Goal: Consume media (video, audio)

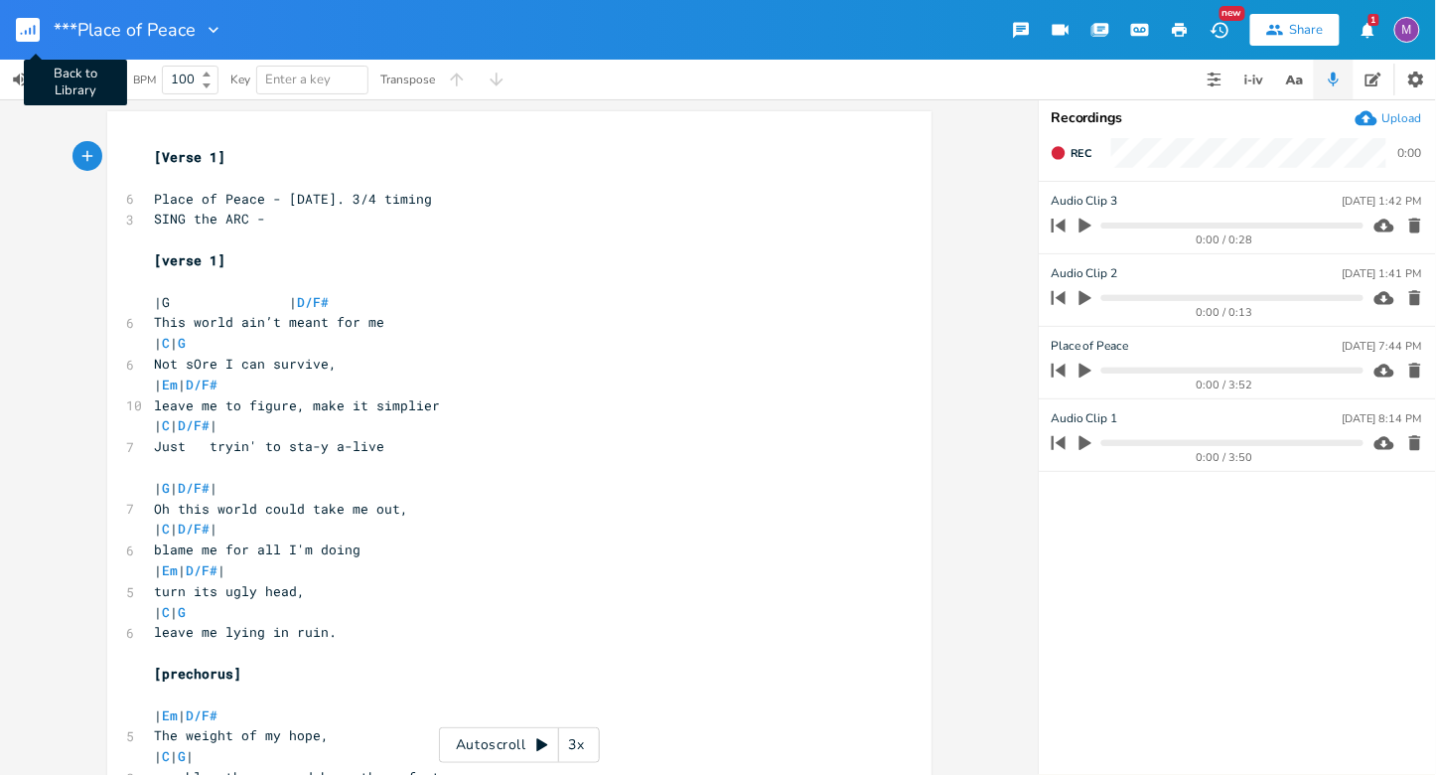
scroll to position [21, 0]
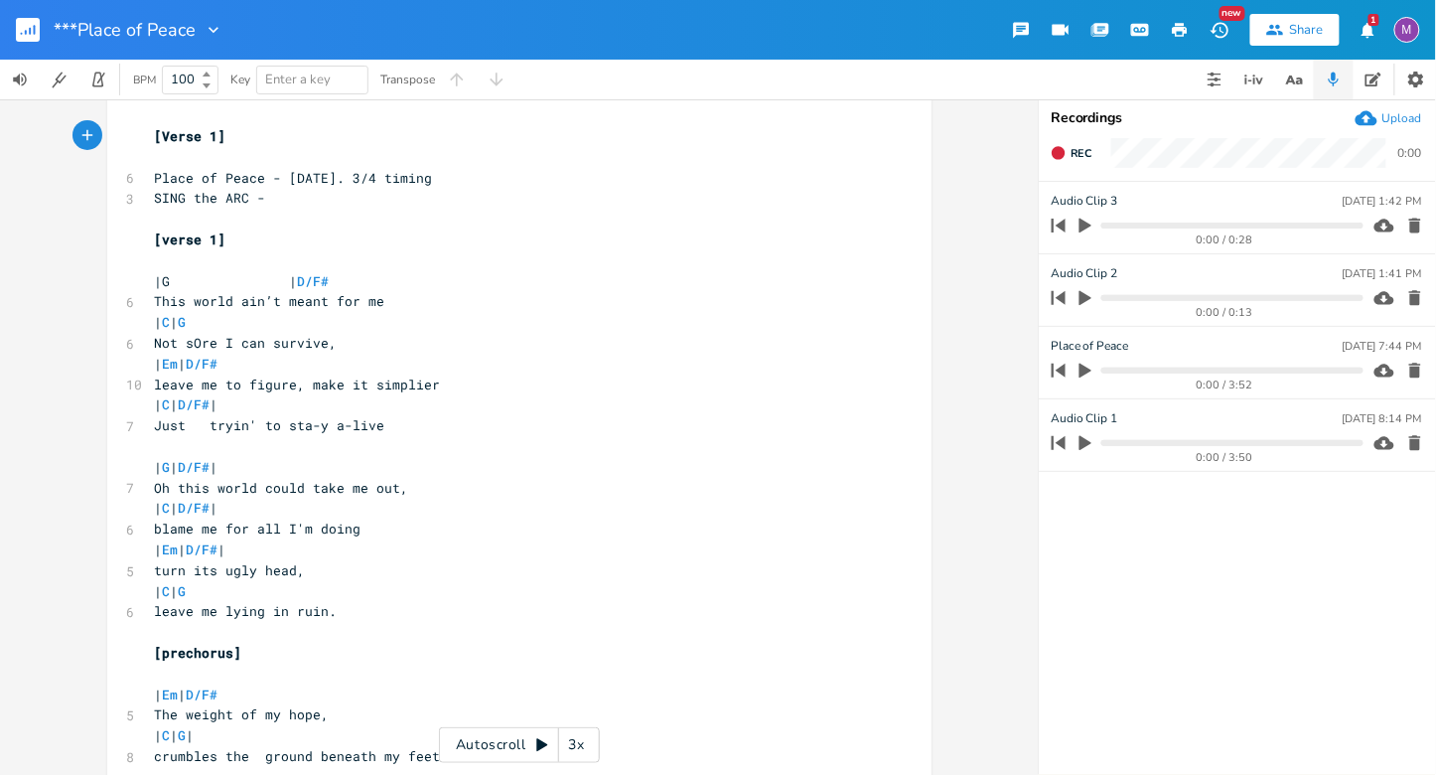
click at [573, 737] on div "3x" at bounding box center [577, 745] width 36 height 36
click at [575, 742] on div "4x" at bounding box center [577, 745] width 36 height 36
click at [575, 748] on div "5x" at bounding box center [577, 745] width 36 height 36
click at [575, 748] on div "1x" at bounding box center [577, 745] width 36 height 36
click at [545, 742] on icon at bounding box center [542, 745] width 16 height 16
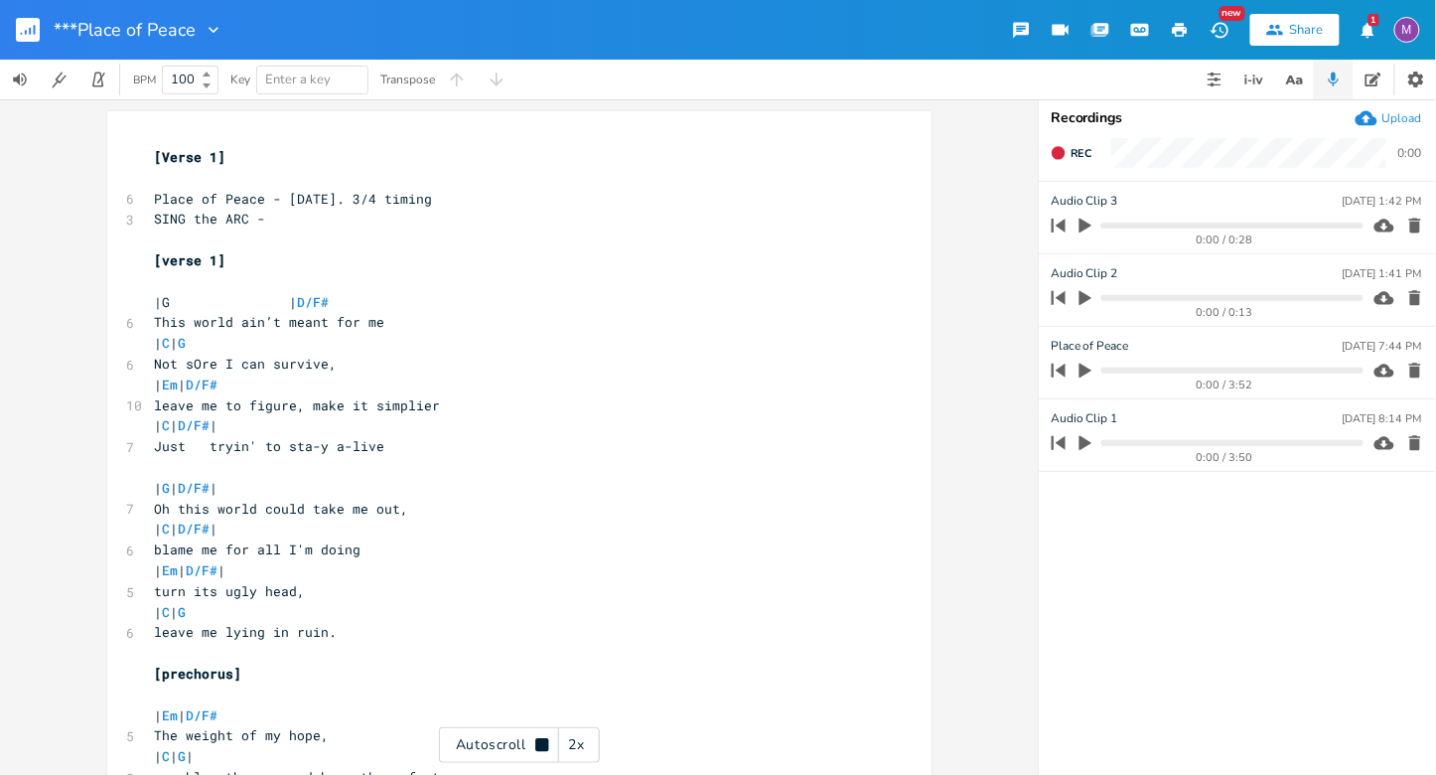
scroll to position [0, 0]
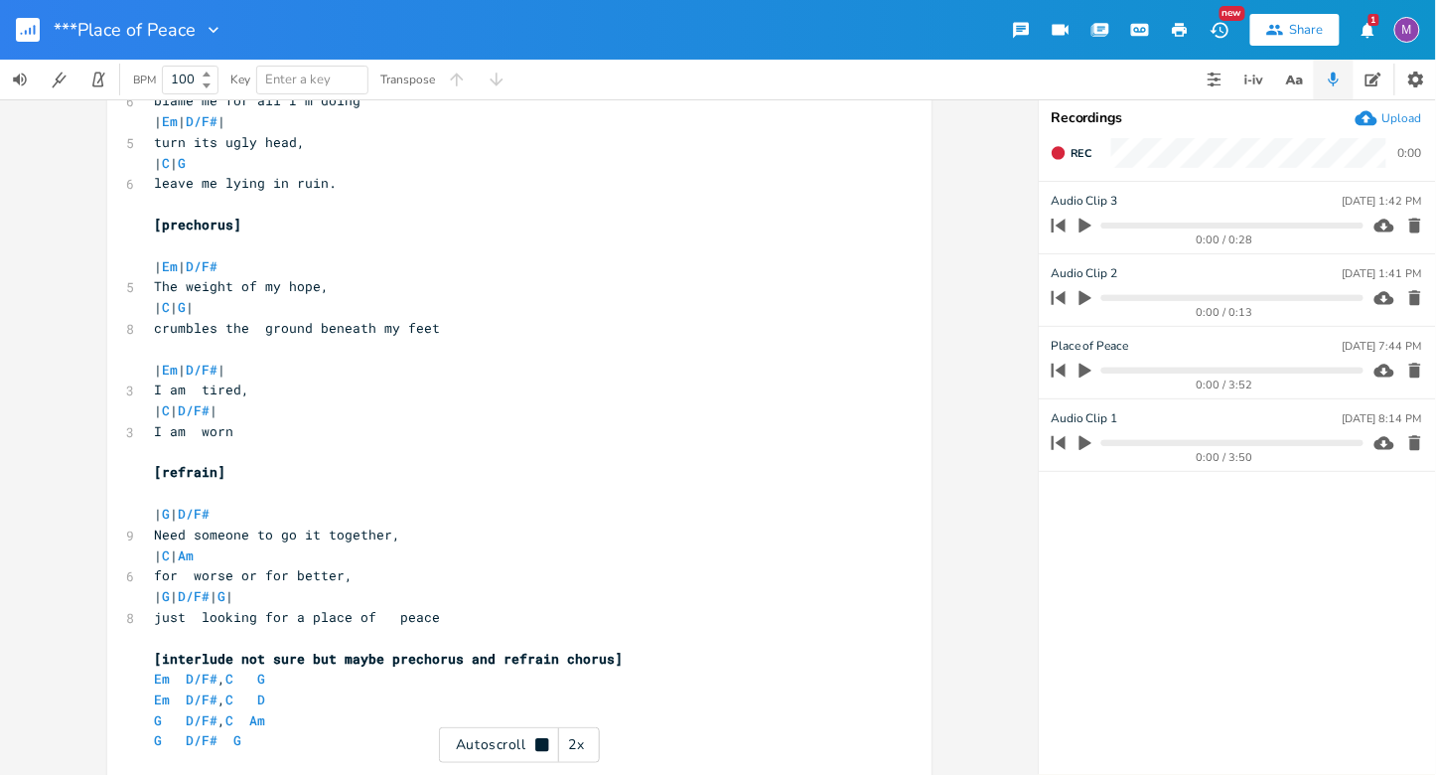
click at [573, 754] on div "2x" at bounding box center [577, 745] width 36 height 36
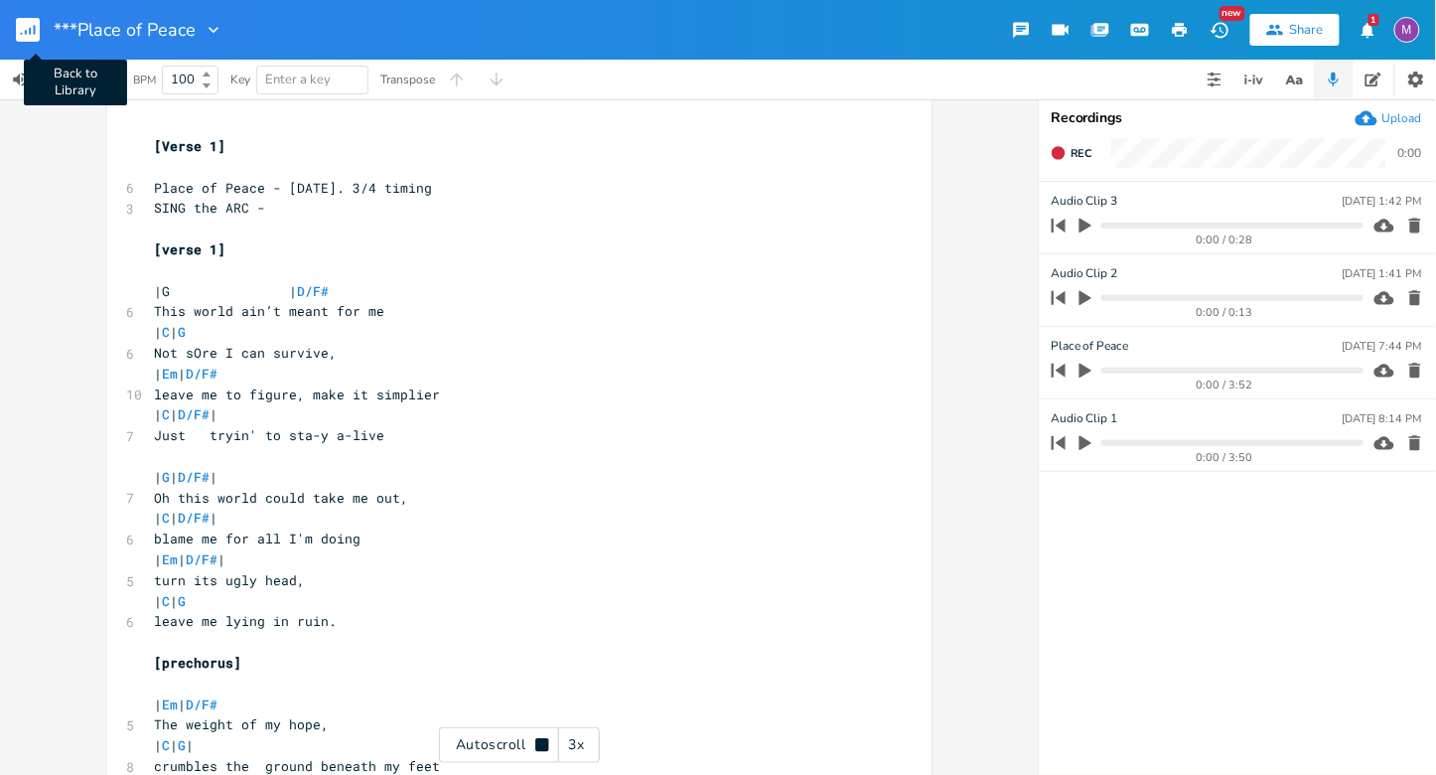
click at [23, 19] on rect "button" at bounding box center [28, 30] width 24 height 24
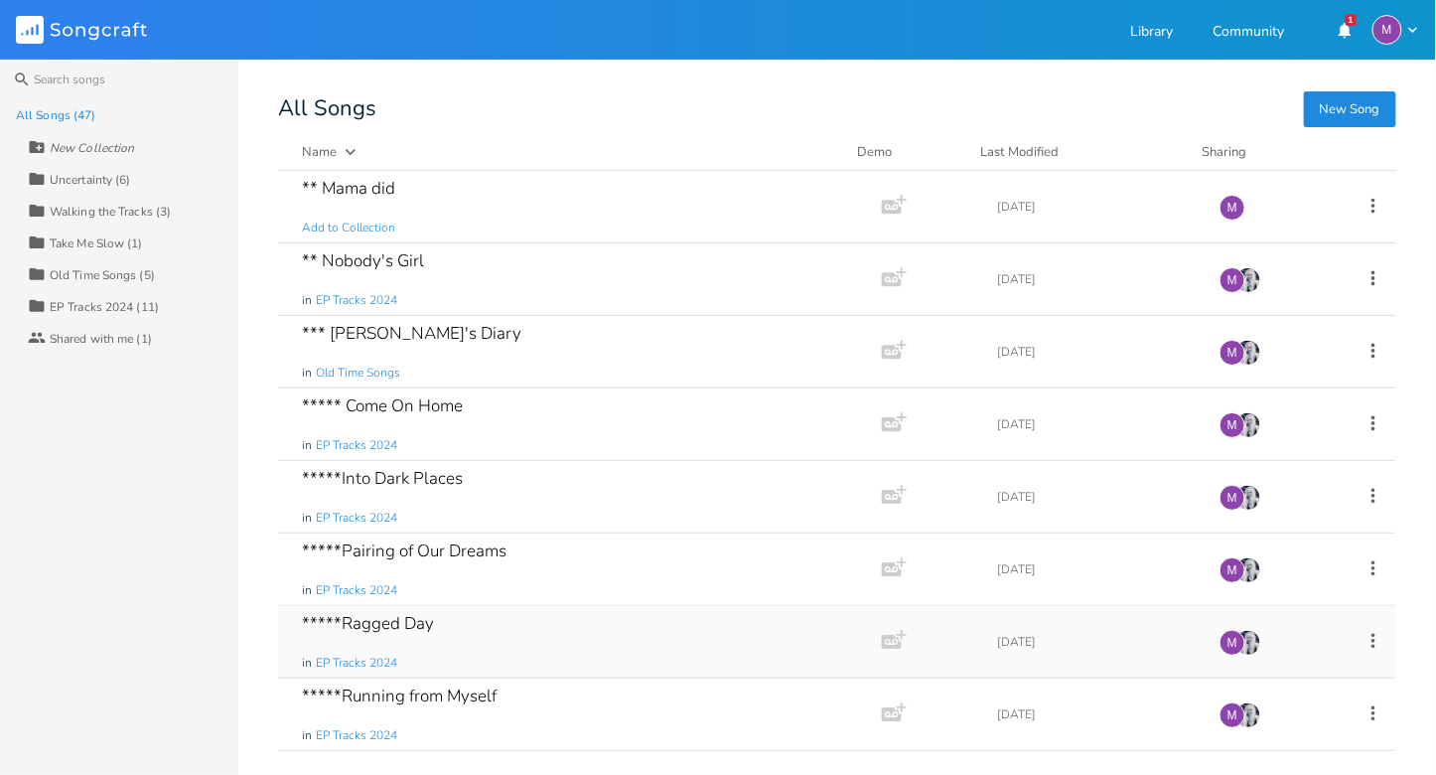
click at [494, 629] on div "*****Ragged Day in EP Tracks 2024" at bounding box center [576, 642] width 548 height 72
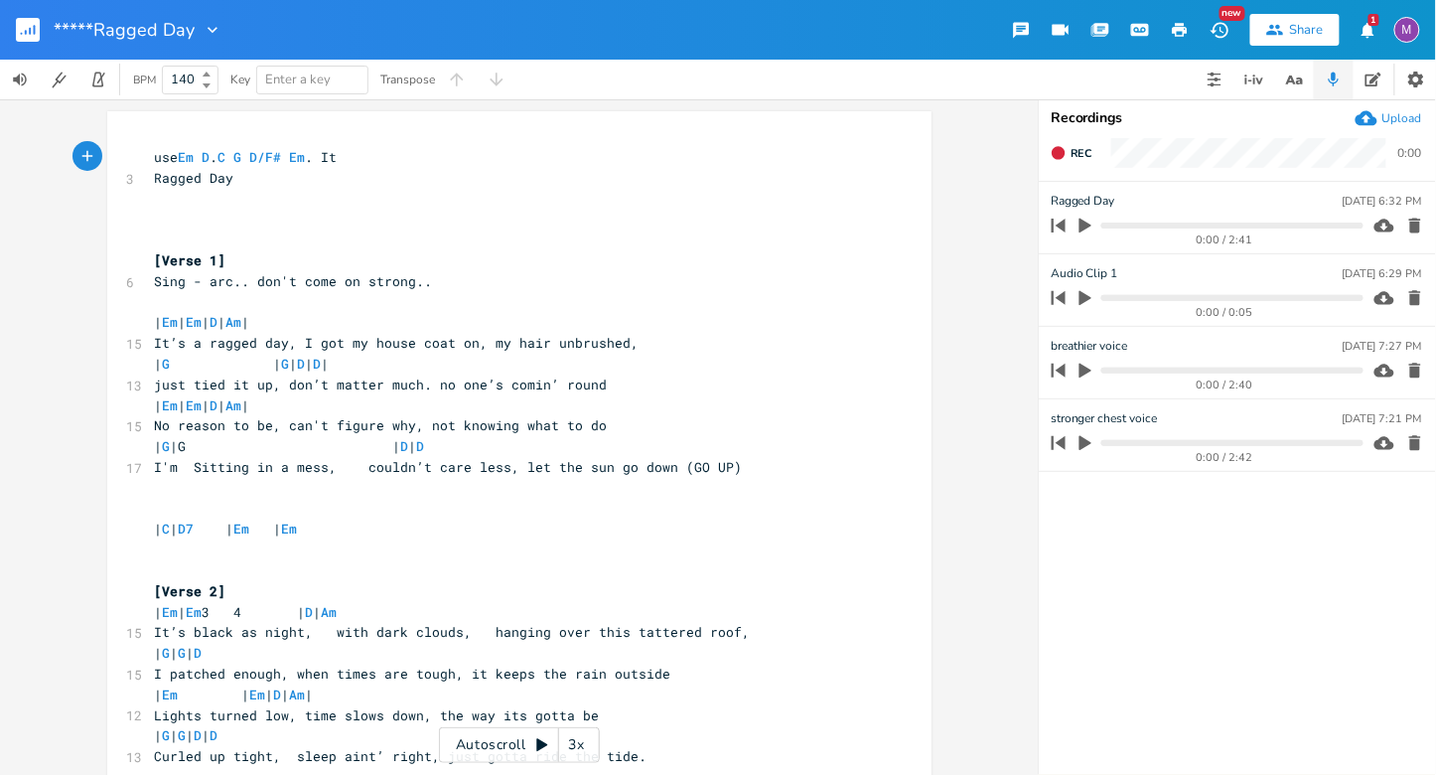
click at [536, 743] on icon at bounding box center [541, 745] width 11 height 13
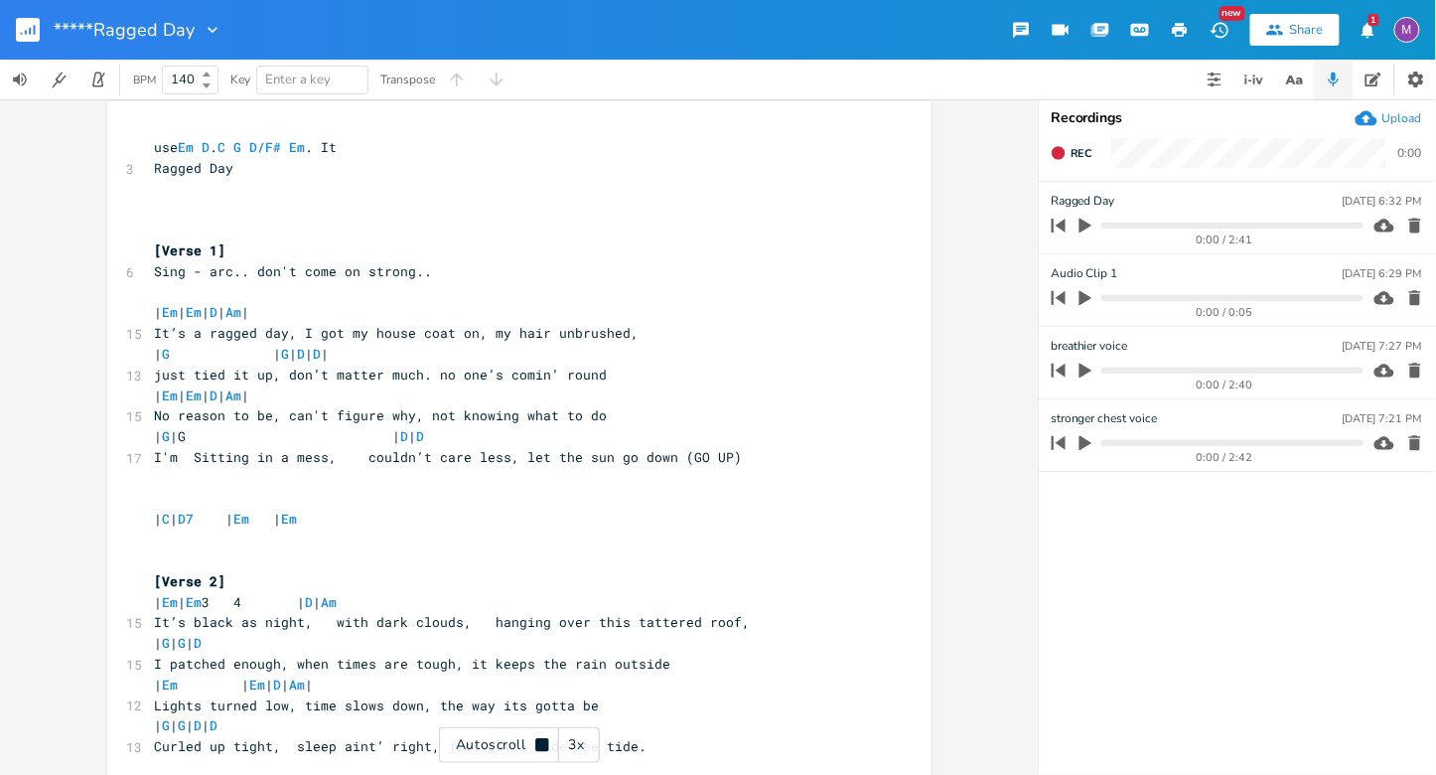
click at [580, 743] on div "3x" at bounding box center [577, 745] width 36 height 36
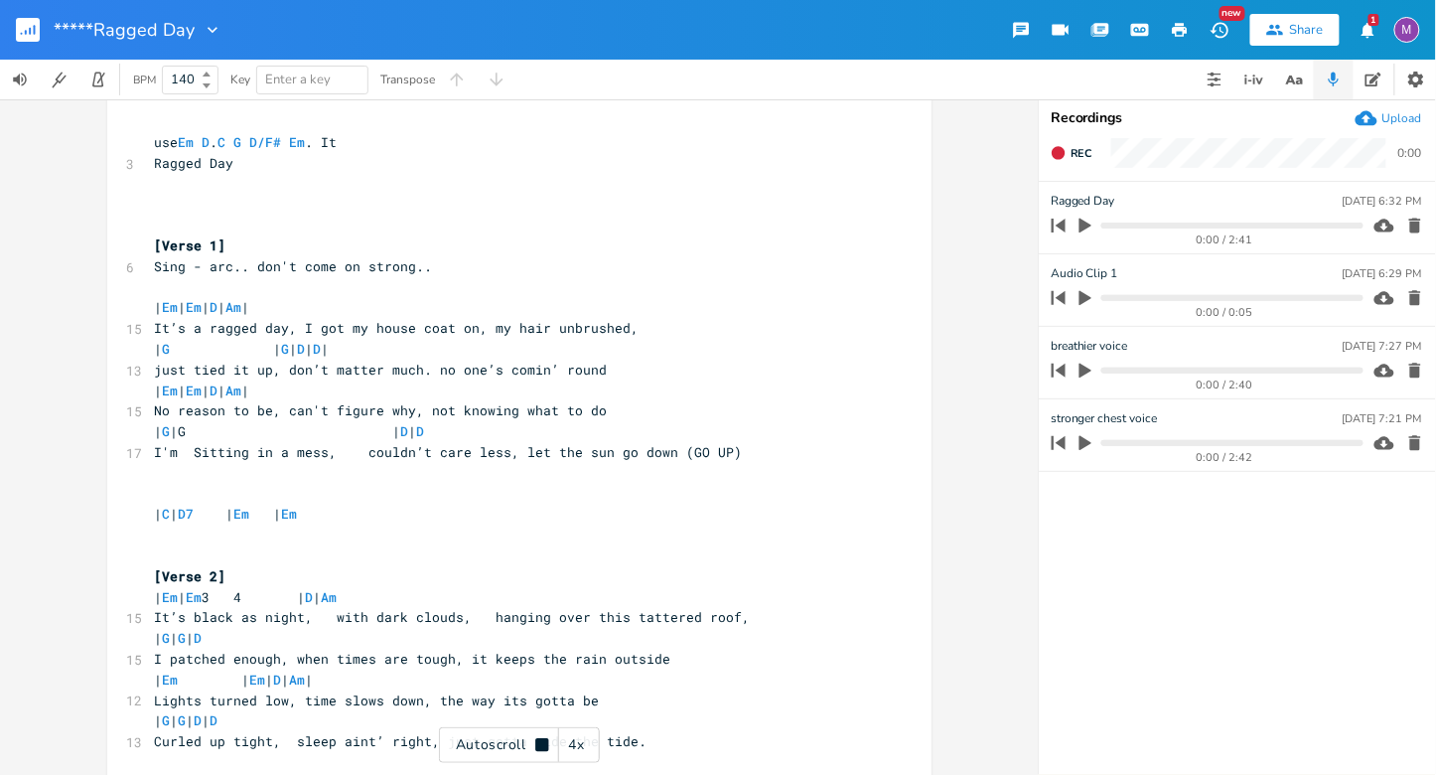
click at [580, 743] on div "4x" at bounding box center [577, 745] width 36 height 36
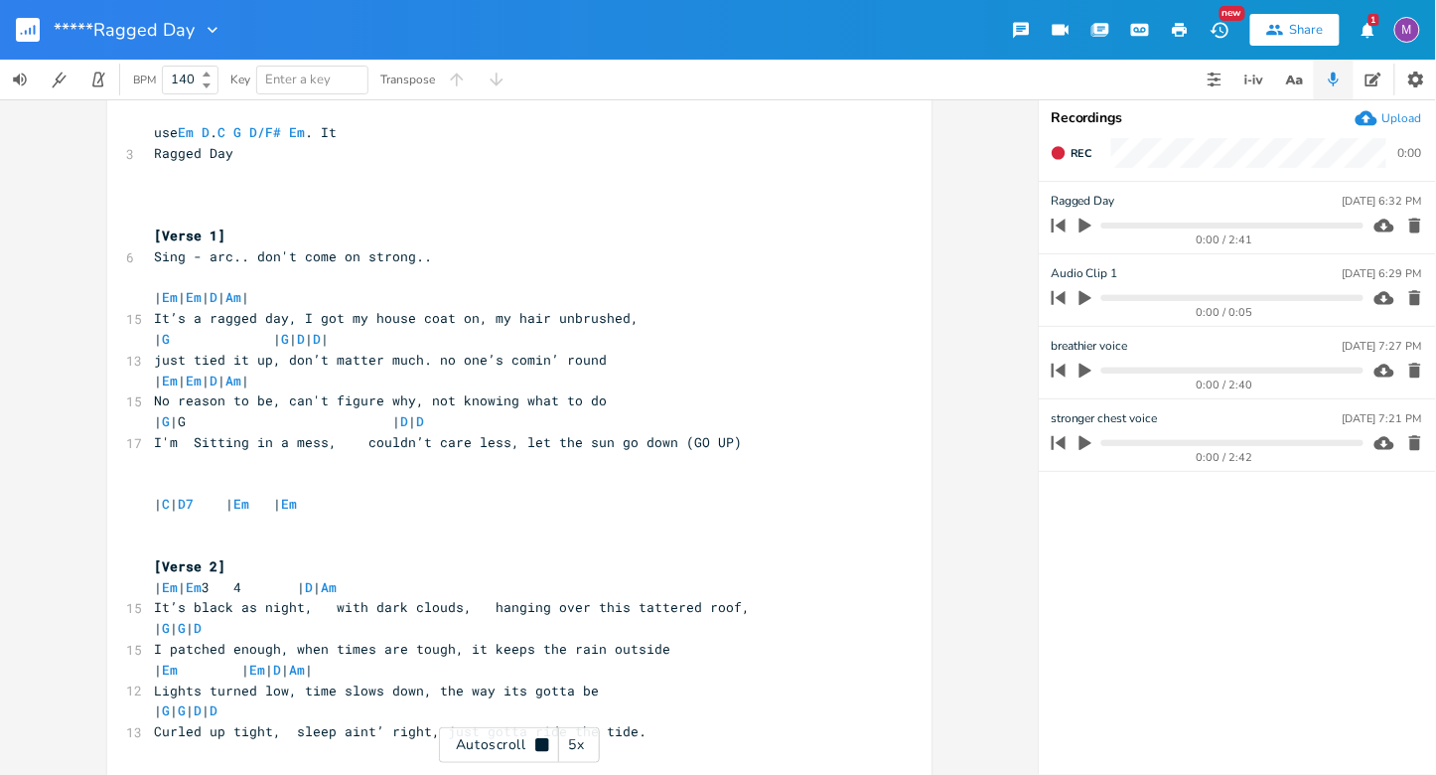
click at [580, 743] on div "5x" at bounding box center [577, 745] width 36 height 36
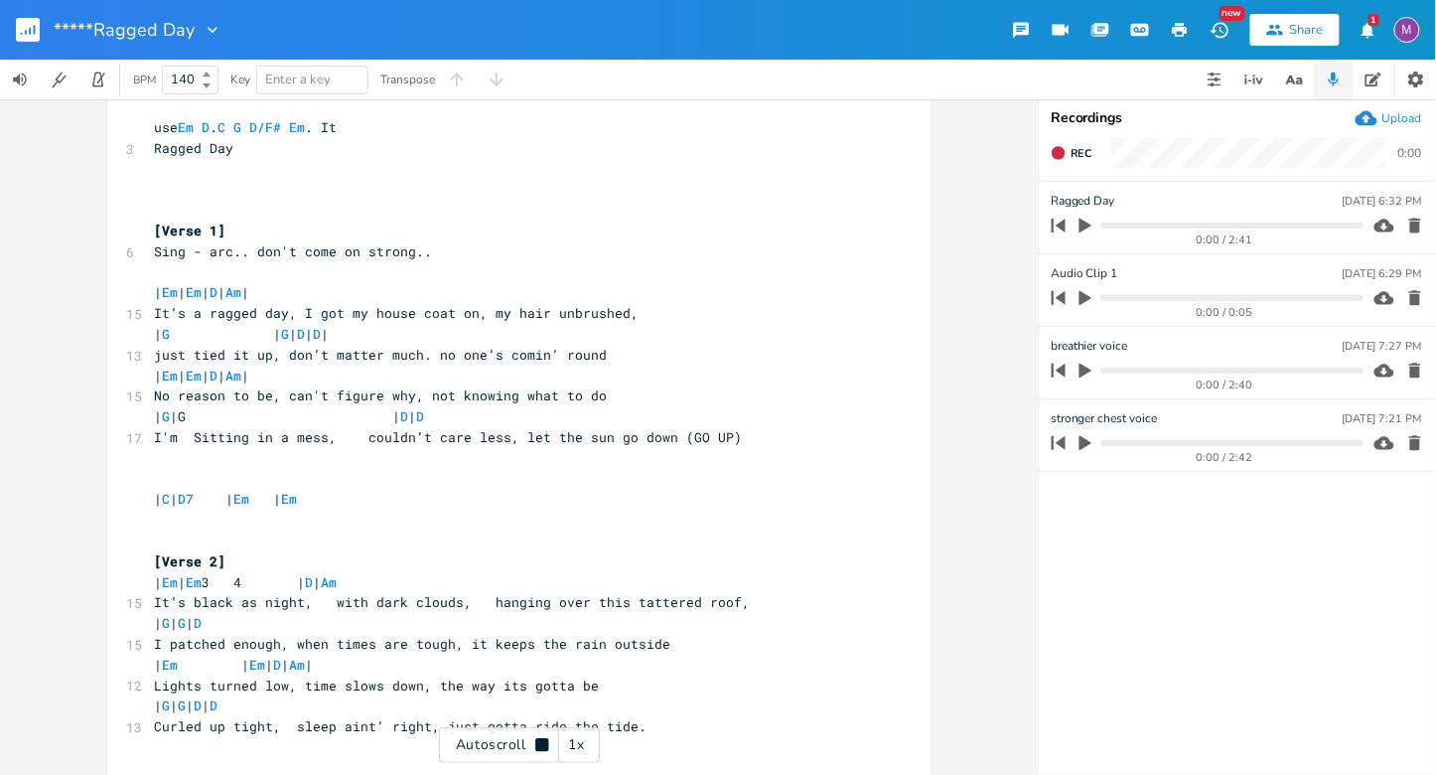
click at [575, 745] on div "1x" at bounding box center [577, 745] width 36 height 36
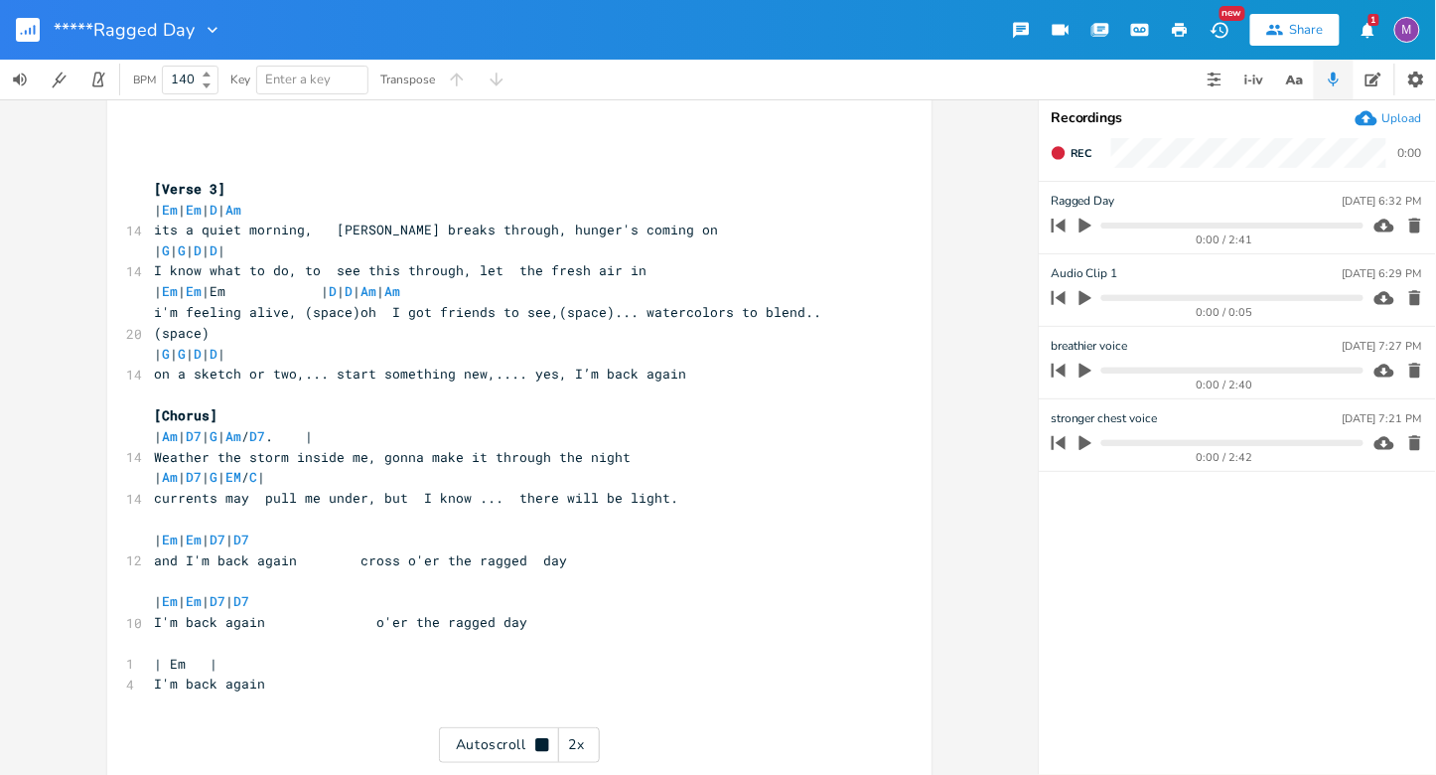
scroll to position [960, 0]
click at [33, 30] on rect "button" at bounding box center [28, 30] width 24 height 24
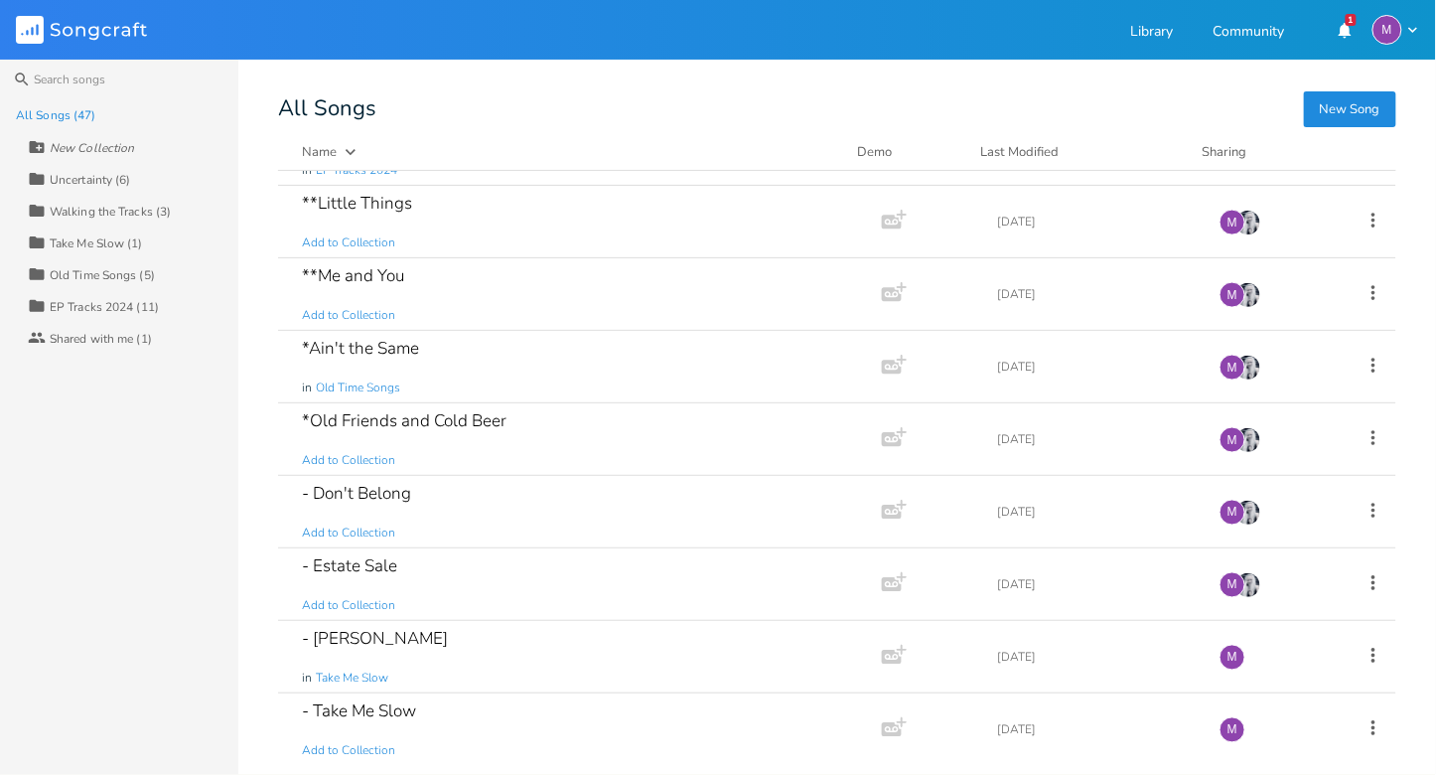
scroll to position [786, 0]
click at [412, 426] on div "*Old Friends and Cold Beer Add to Collection" at bounding box center [576, 436] width 548 height 72
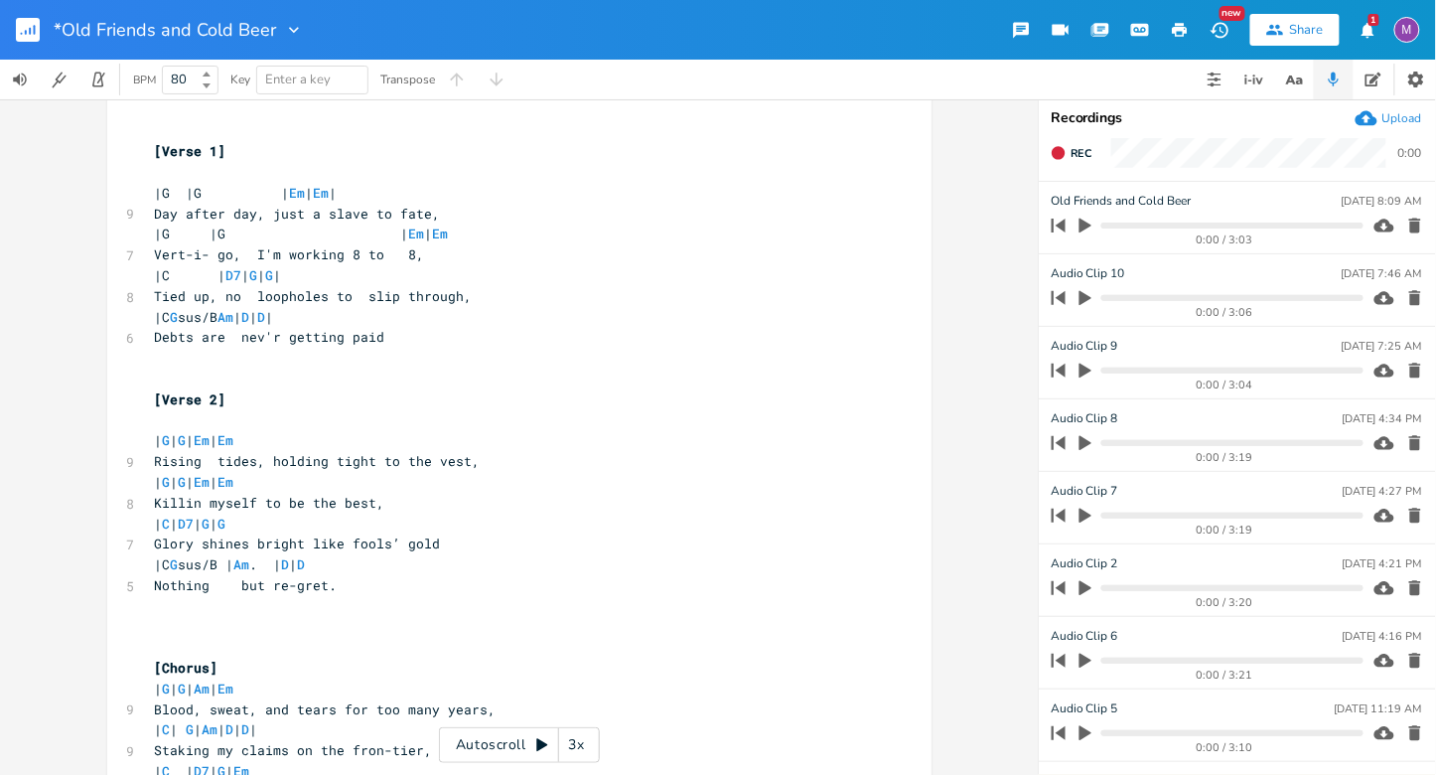
scroll to position [195, 0]
click at [583, 752] on div "3x" at bounding box center [577, 745] width 36 height 36
click at [583, 752] on div "4x" at bounding box center [577, 745] width 36 height 36
click at [583, 752] on div "5x" at bounding box center [577, 745] width 36 height 36
click at [583, 752] on div "1x" at bounding box center [577, 745] width 36 height 36
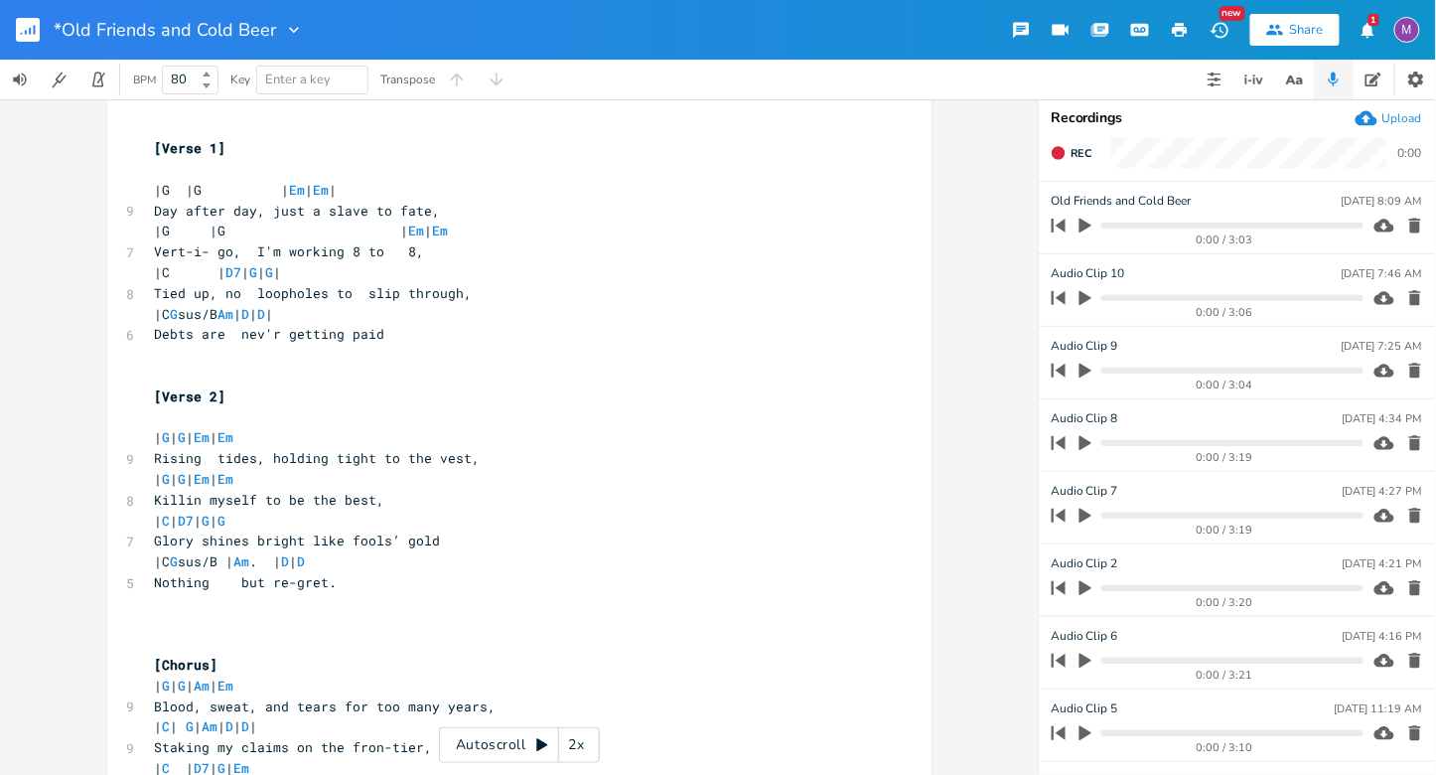
click at [541, 745] on icon at bounding box center [541, 745] width 11 height 13
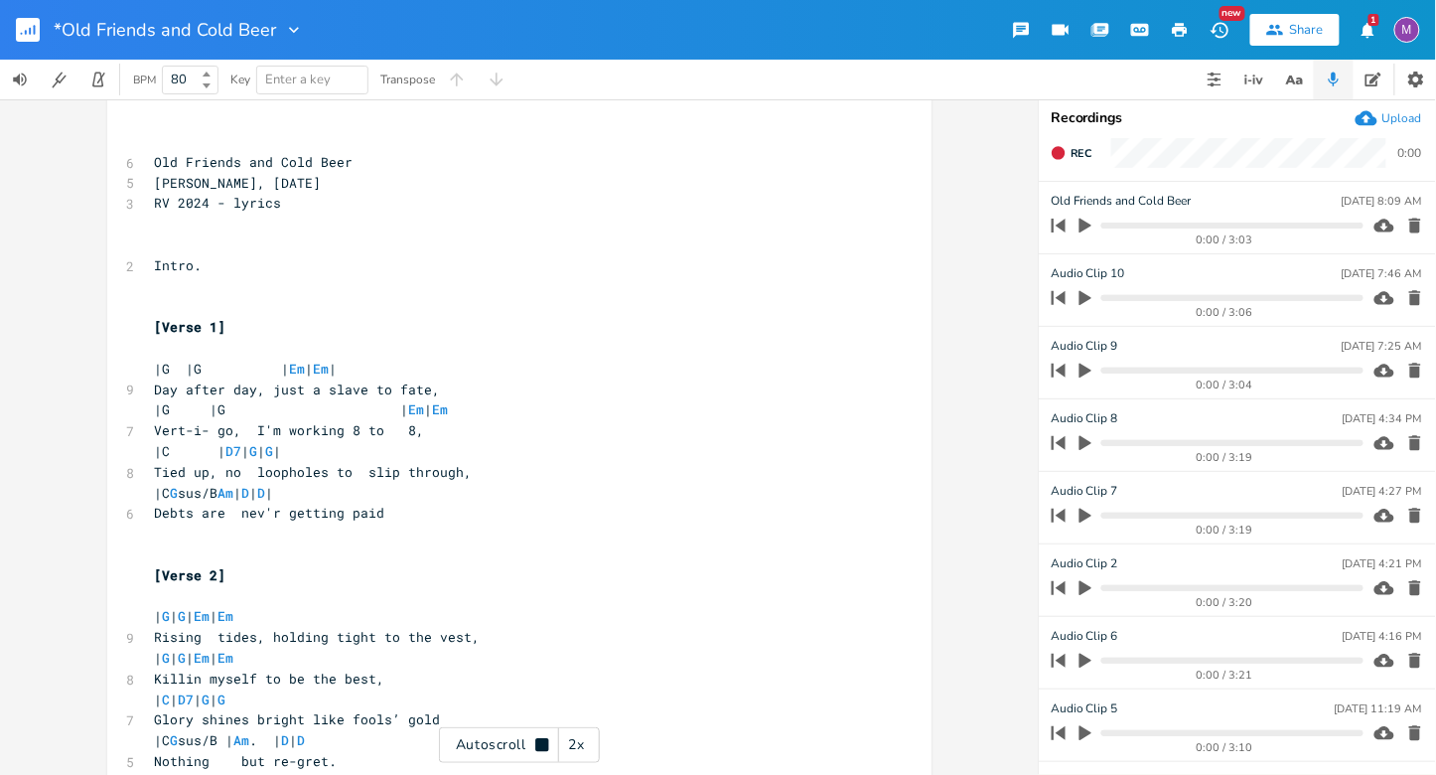
scroll to position [0, 0]
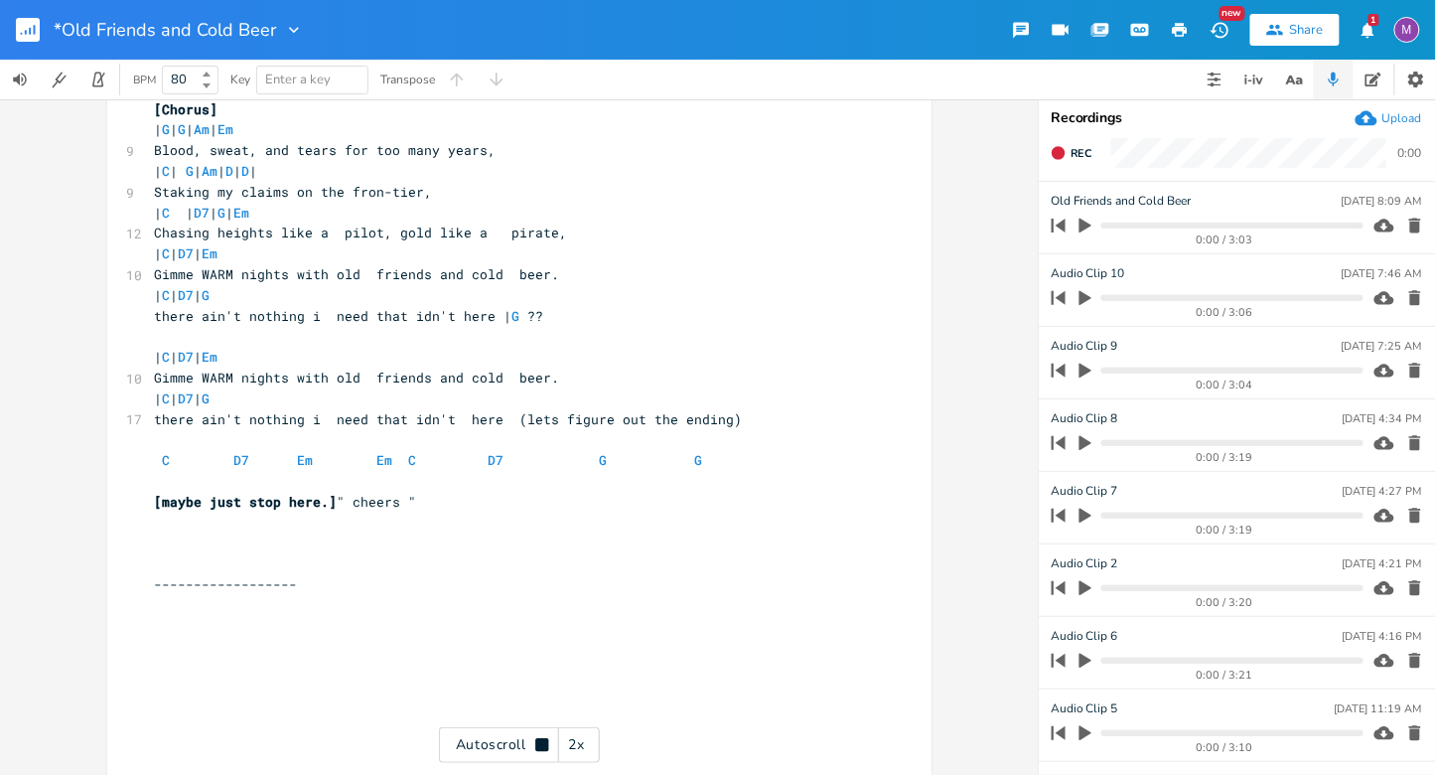
click at [28, 20] on rect "button" at bounding box center [28, 30] width 24 height 24
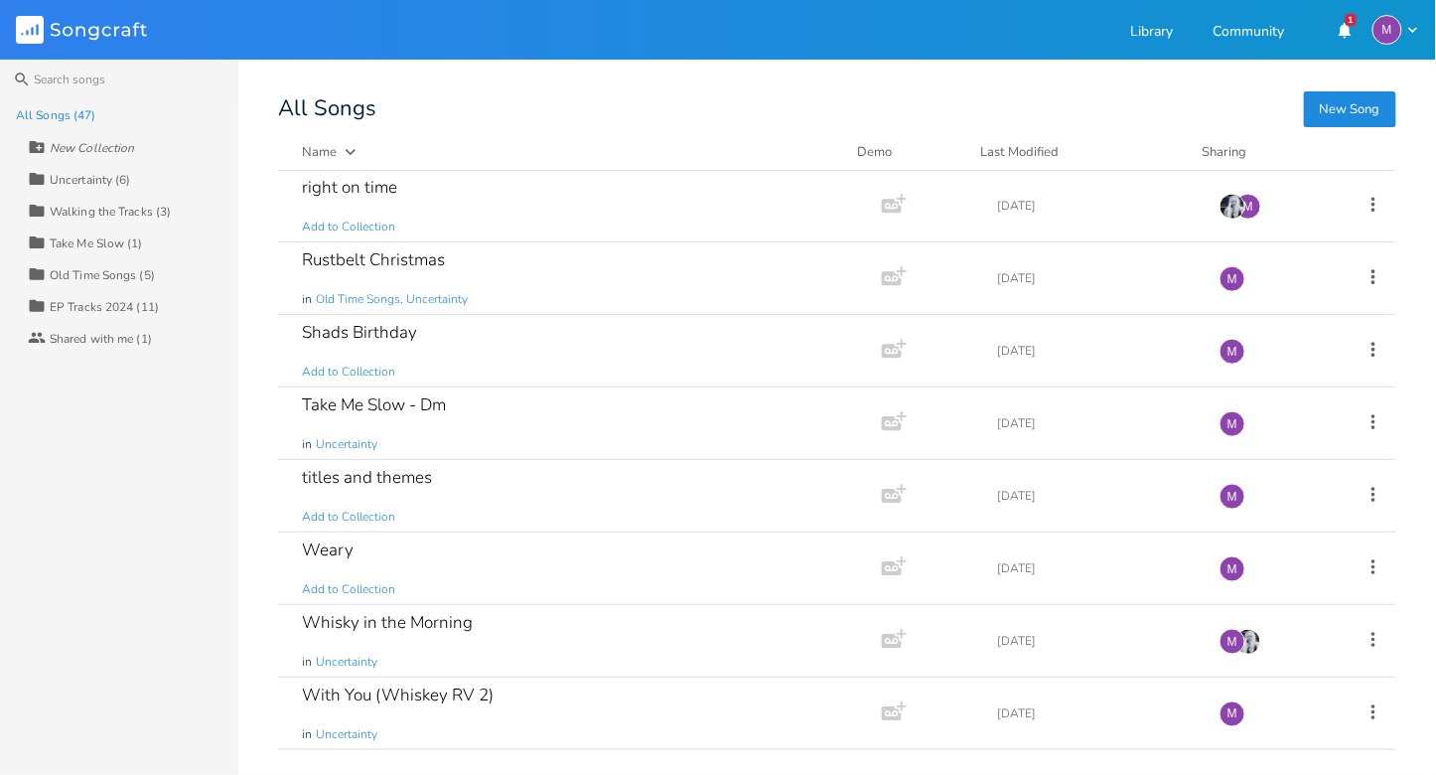
scroll to position [2783, 0]
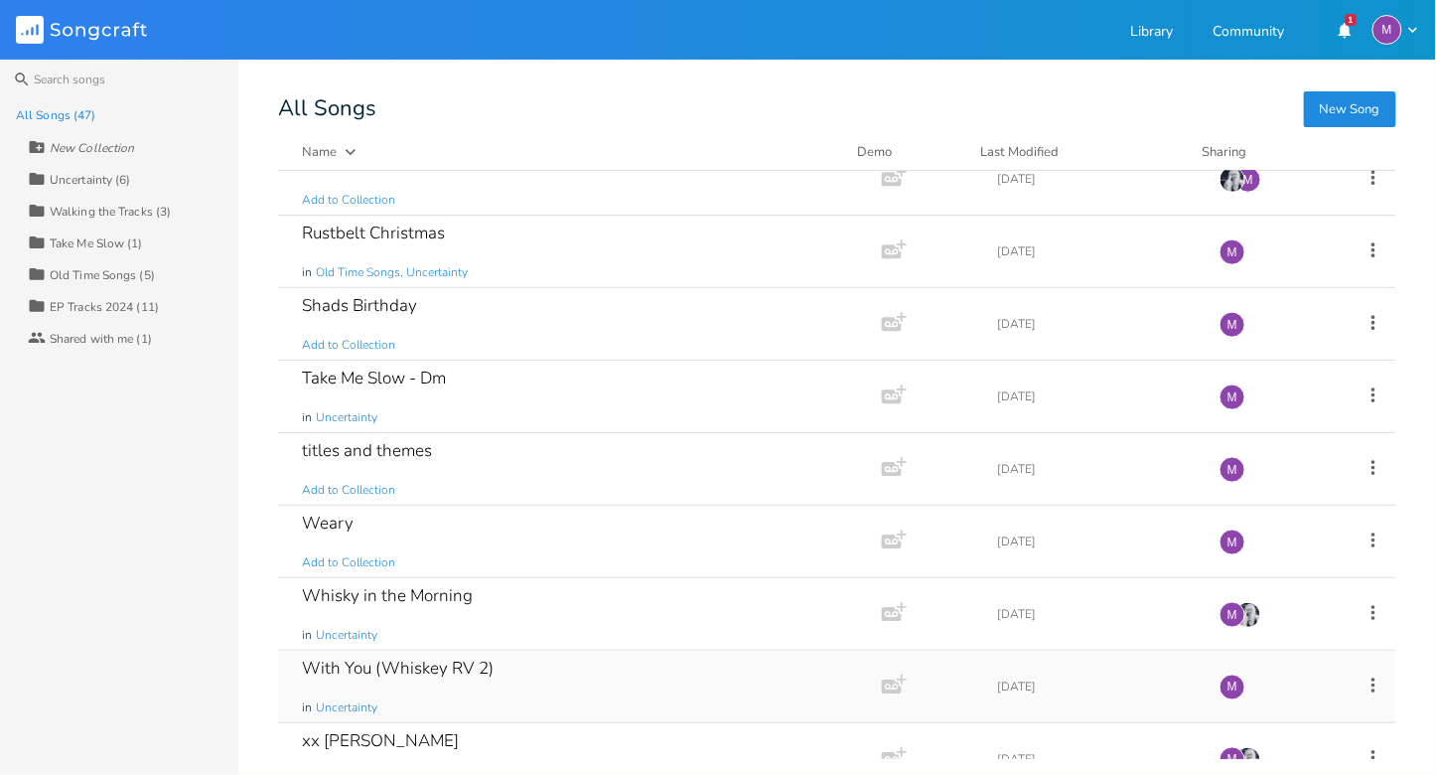
click at [506, 663] on div "With You (Whiskey RV 2) in Uncertainty" at bounding box center [576, 687] width 548 height 72
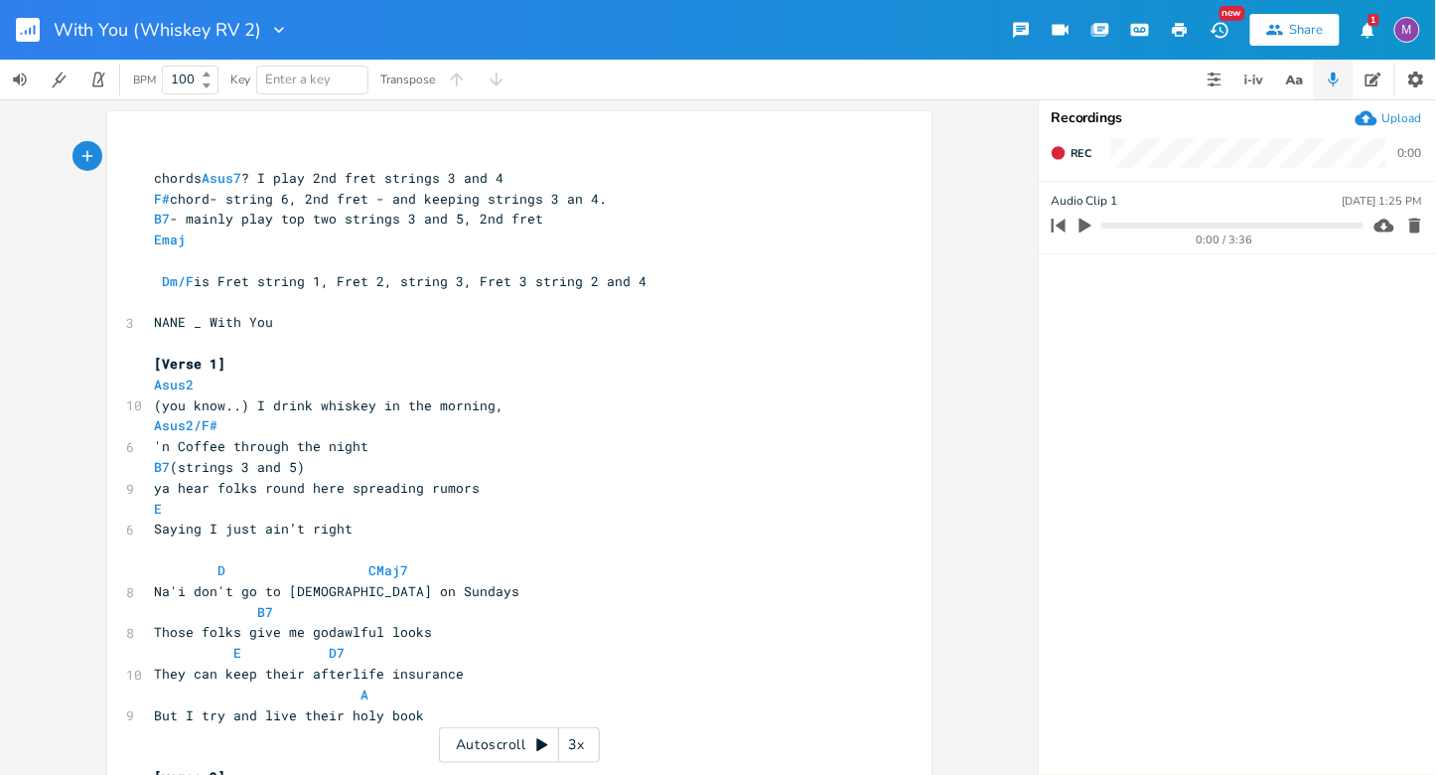
click at [576, 749] on div "3x" at bounding box center [577, 745] width 36 height 36
click at [576, 747] on div "4x" at bounding box center [577, 745] width 36 height 36
click at [576, 747] on div "5x" at bounding box center [577, 745] width 36 height 36
click at [576, 747] on div "1x" at bounding box center [577, 745] width 36 height 36
click at [547, 739] on icon at bounding box center [542, 745] width 16 height 16
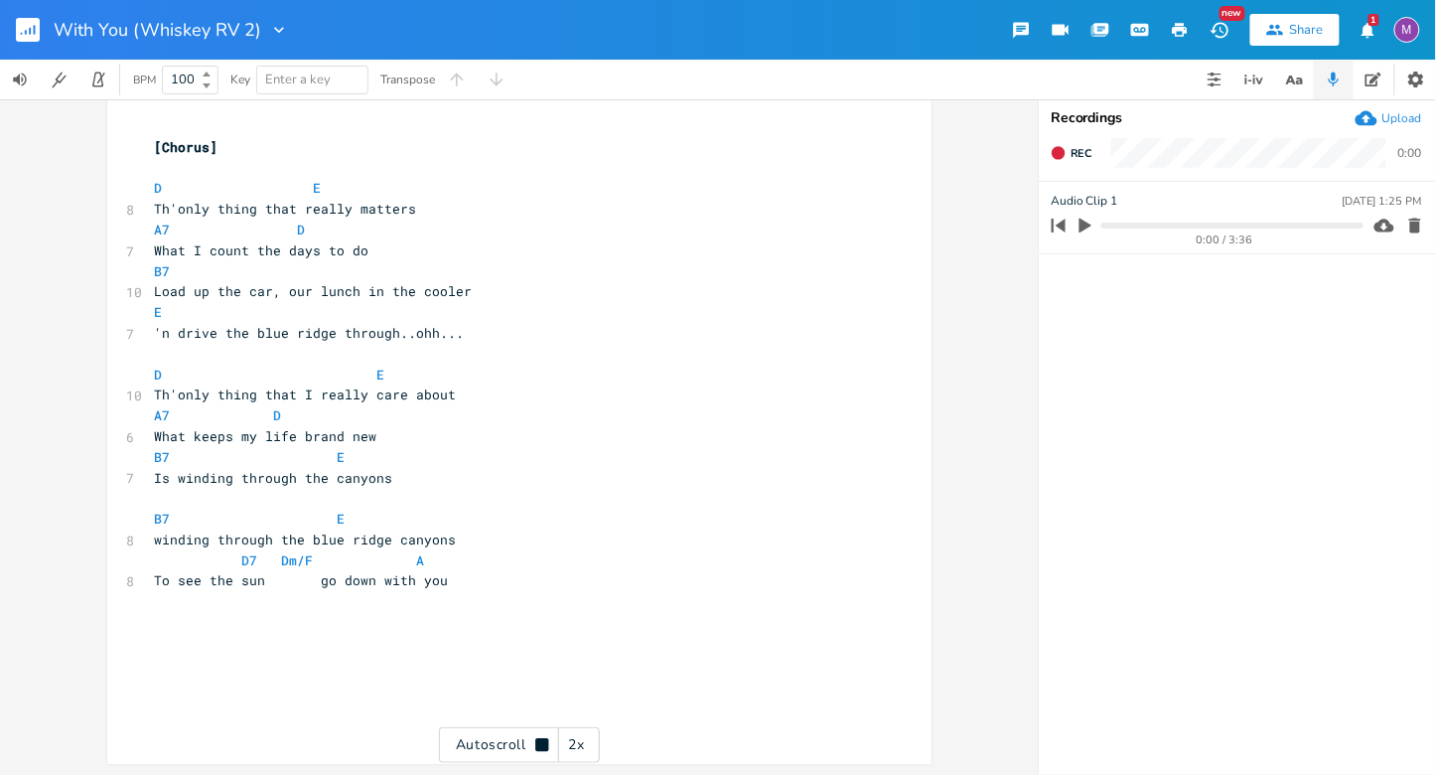
scroll to position [1664, 0]
click at [39, 32] on rect "button" at bounding box center [28, 30] width 24 height 24
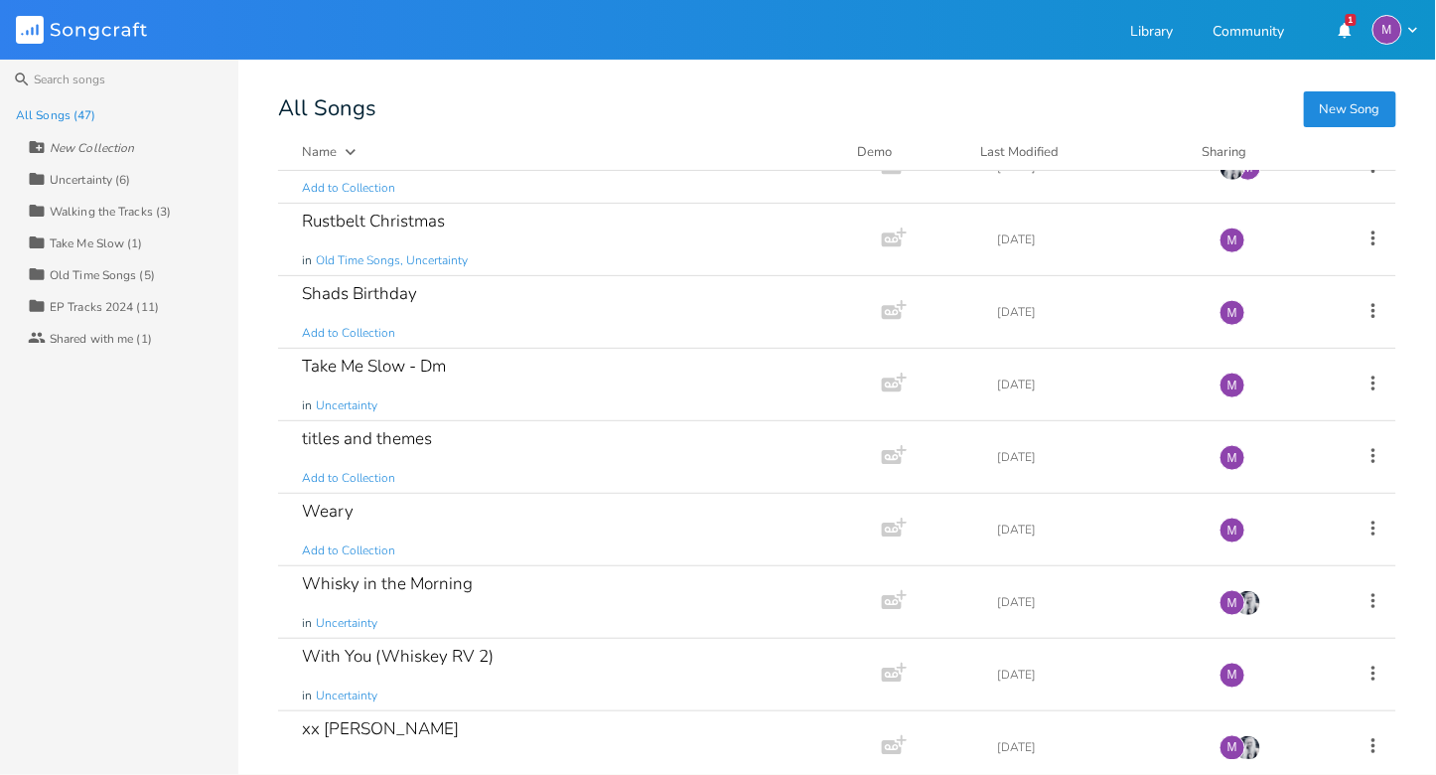
scroll to position [2798, 0]
click at [517, 636] on div "With You (Whiskey RV 2) in Uncertainty" at bounding box center [576, 672] width 548 height 72
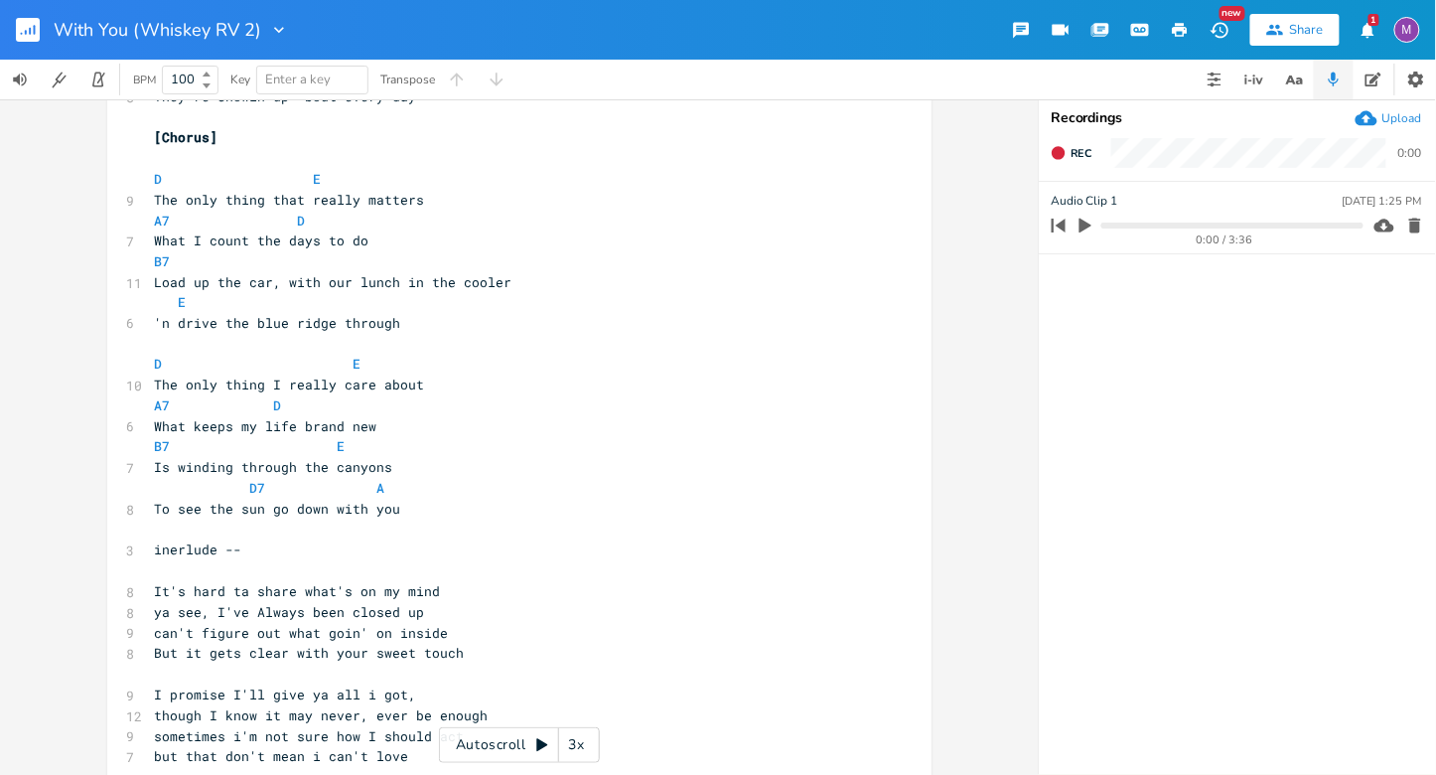
scroll to position [889, 0]
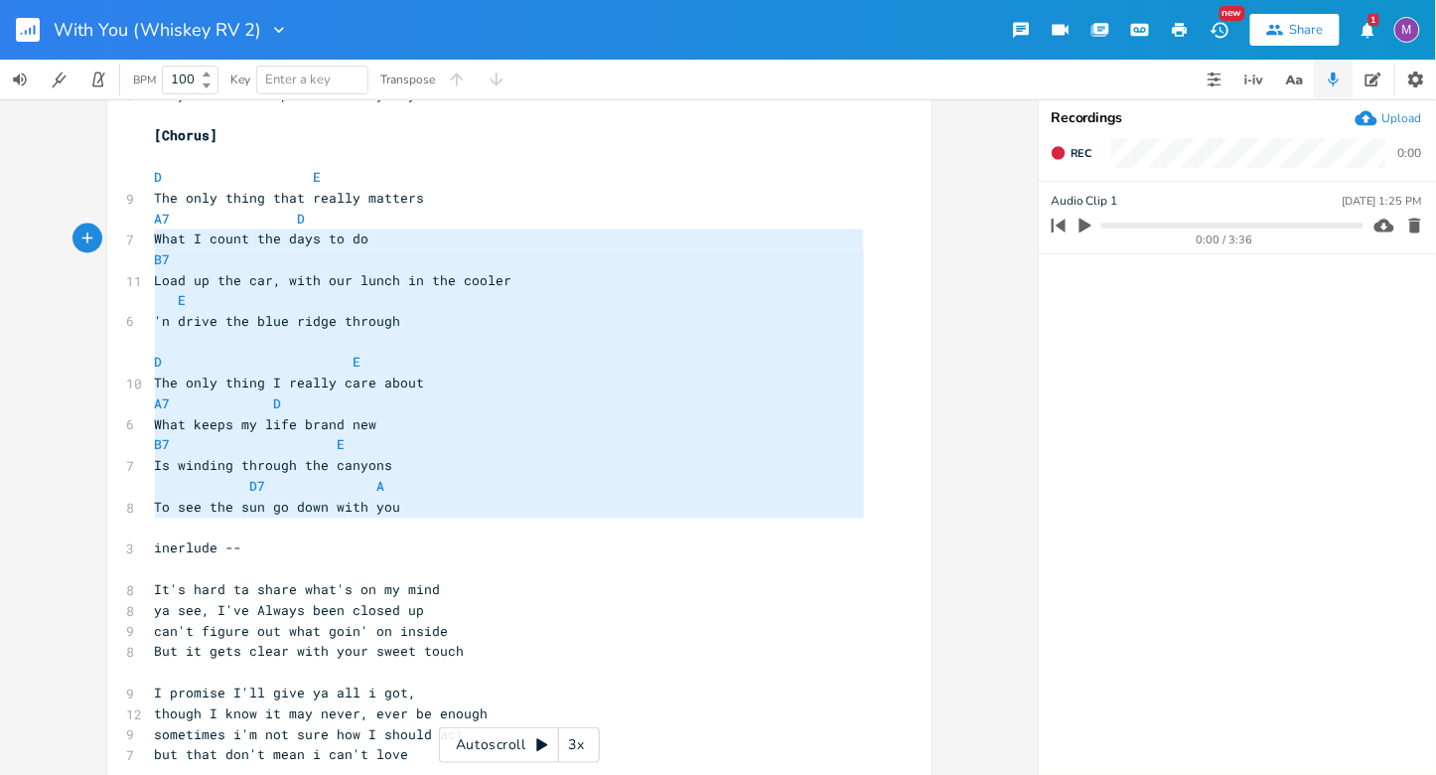
type textarea "D E The only thing that really matters A7 D What I count the days to do B7 Load…"
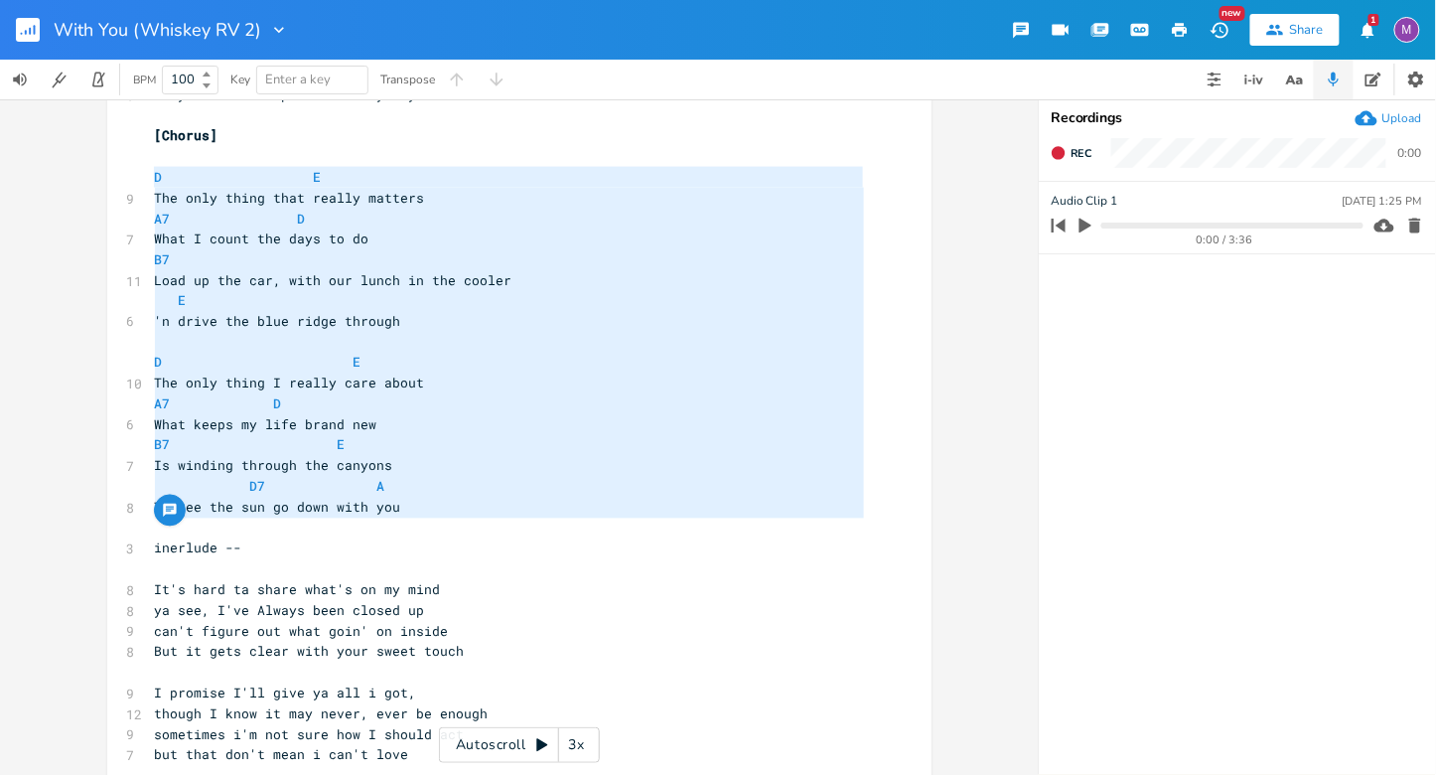
drag, startPoint x: 456, startPoint y: 520, endPoint x: 84, endPoint y: 178, distance: 505.4
click at [84, 178] on div "D E The only thing that really matters A7 D What I count the days to do B7 Load…" at bounding box center [519, 436] width 1038 height 675
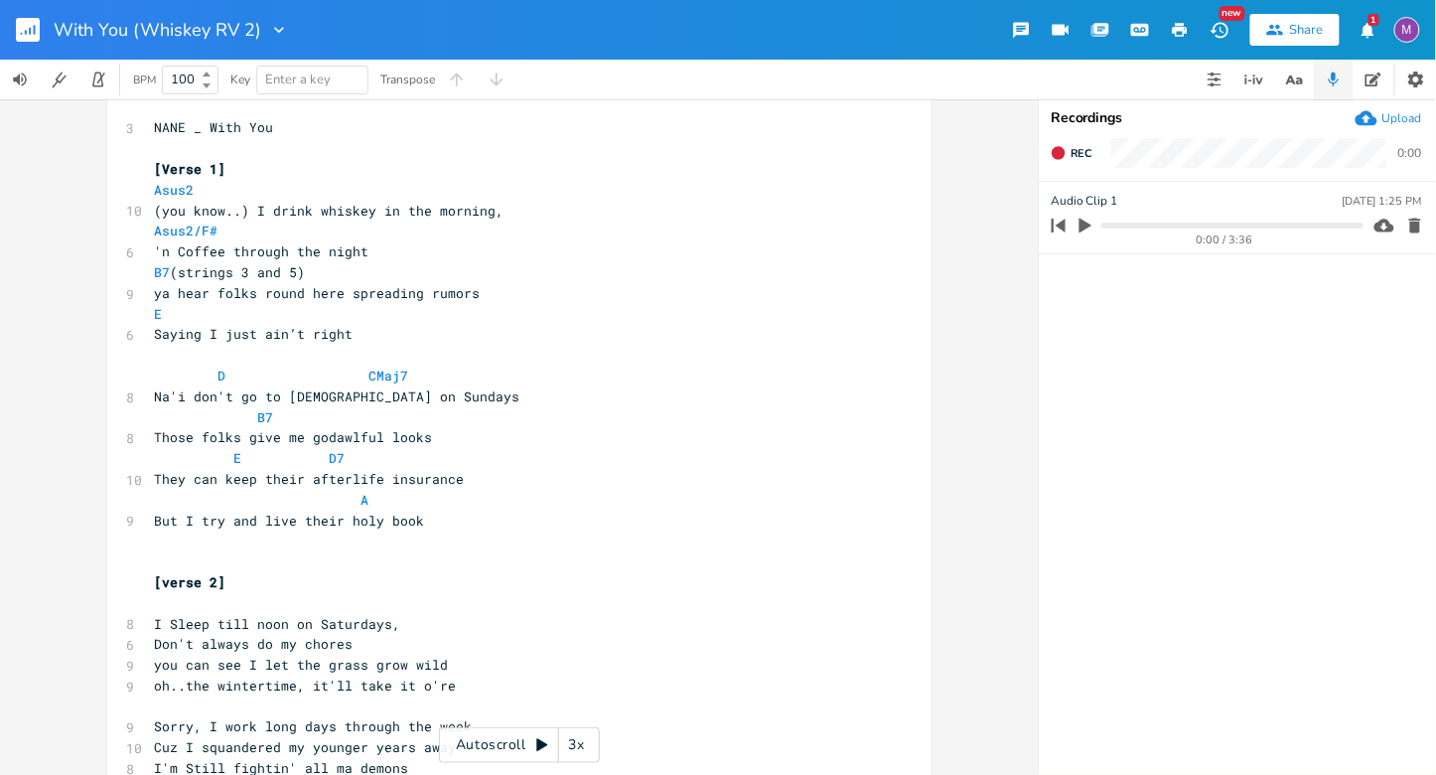
scroll to position [196, 0]
click at [155, 553] on pre "​" at bounding box center [509, 560] width 717 height 21
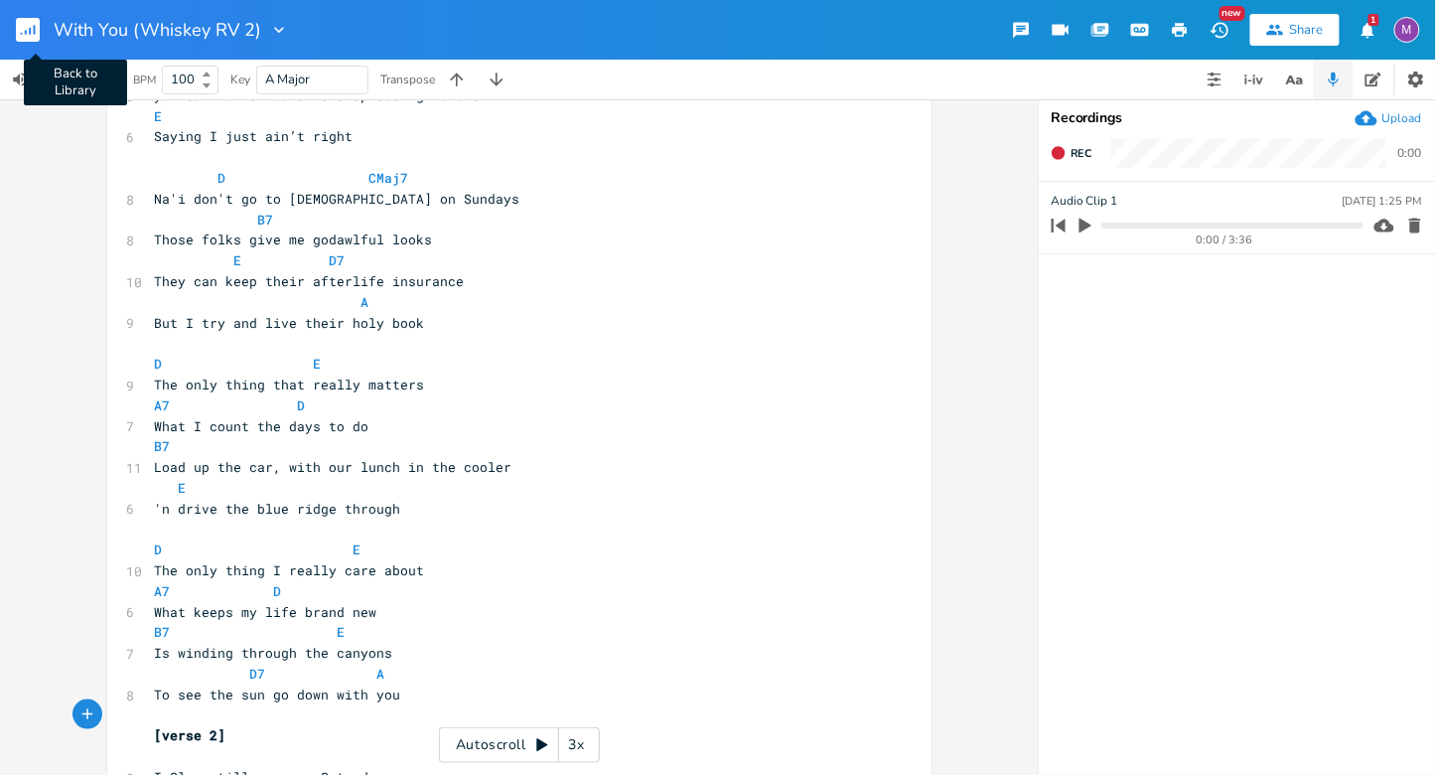
click at [20, 24] on rect "button" at bounding box center [28, 30] width 24 height 24
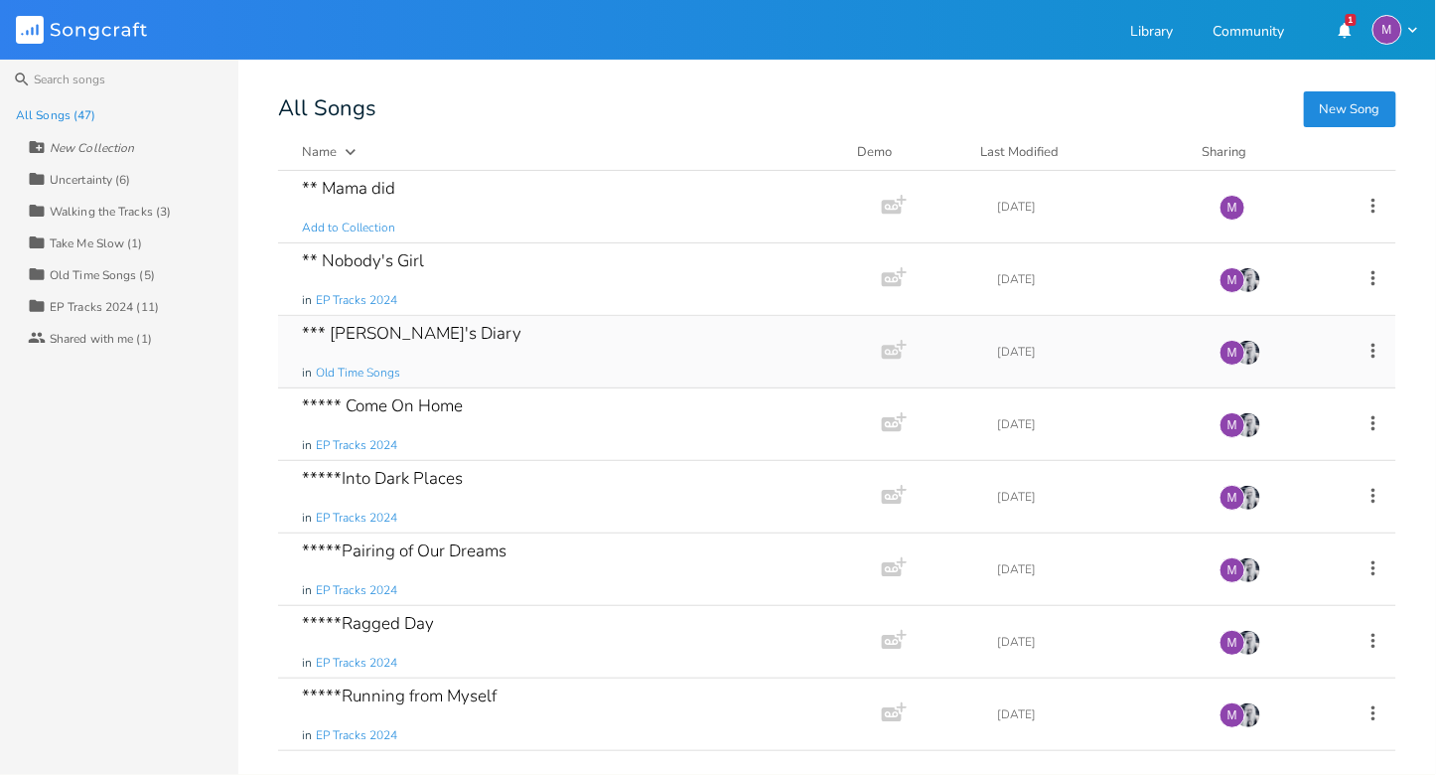
click at [471, 338] on div "*** [PERSON_NAME]'s Diary in Old Time Songs" at bounding box center [576, 352] width 548 height 72
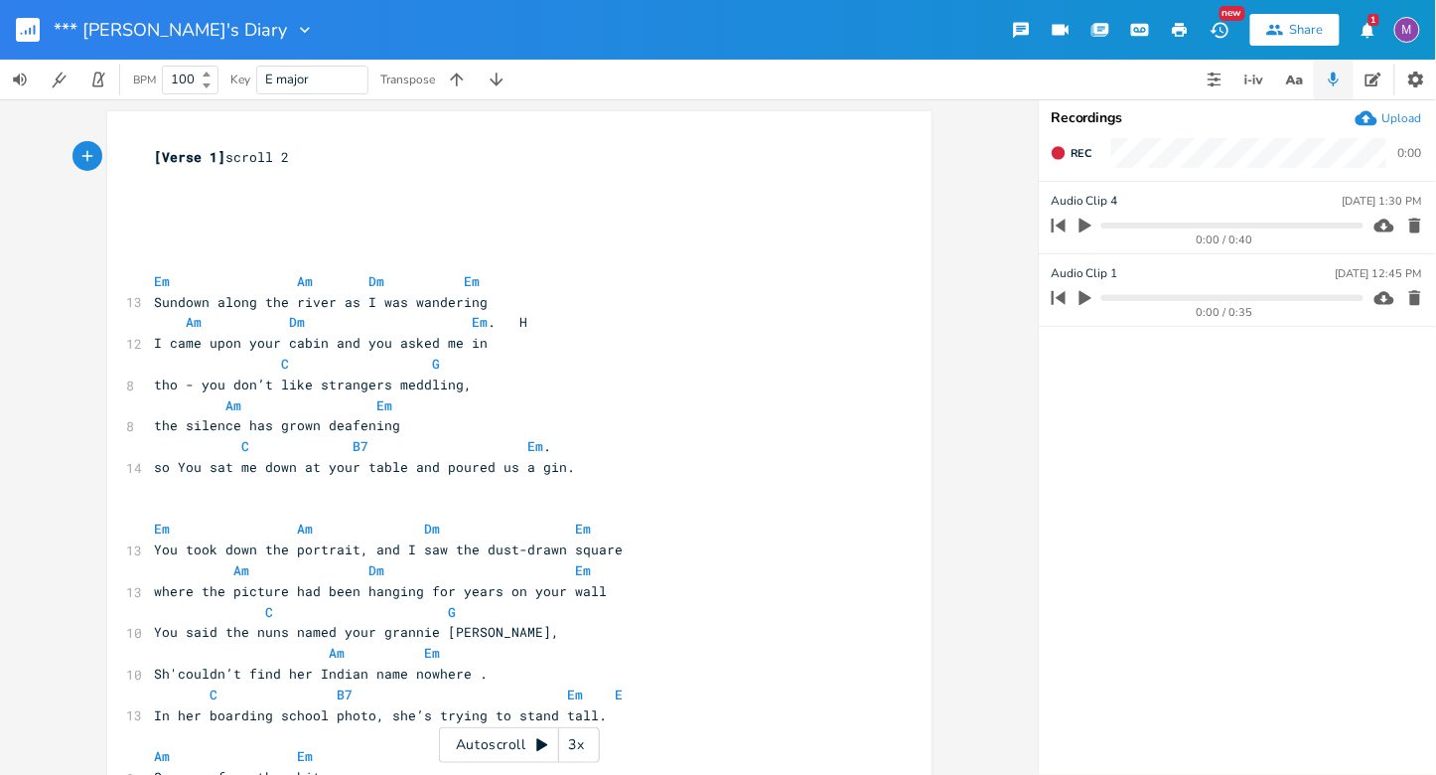
click at [580, 753] on div "3x" at bounding box center [577, 745] width 36 height 36
click at [579, 752] on div "4x" at bounding box center [577, 745] width 36 height 36
click at [579, 752] on div "5x" at bounding box center [577, 745] width 36 height 36
click at [579, 752] on div "1x" at bounding box center [577, 745] width 36 height 36
click at [546, 746] on icon at bounding box center [542, 745] width 16 height 16
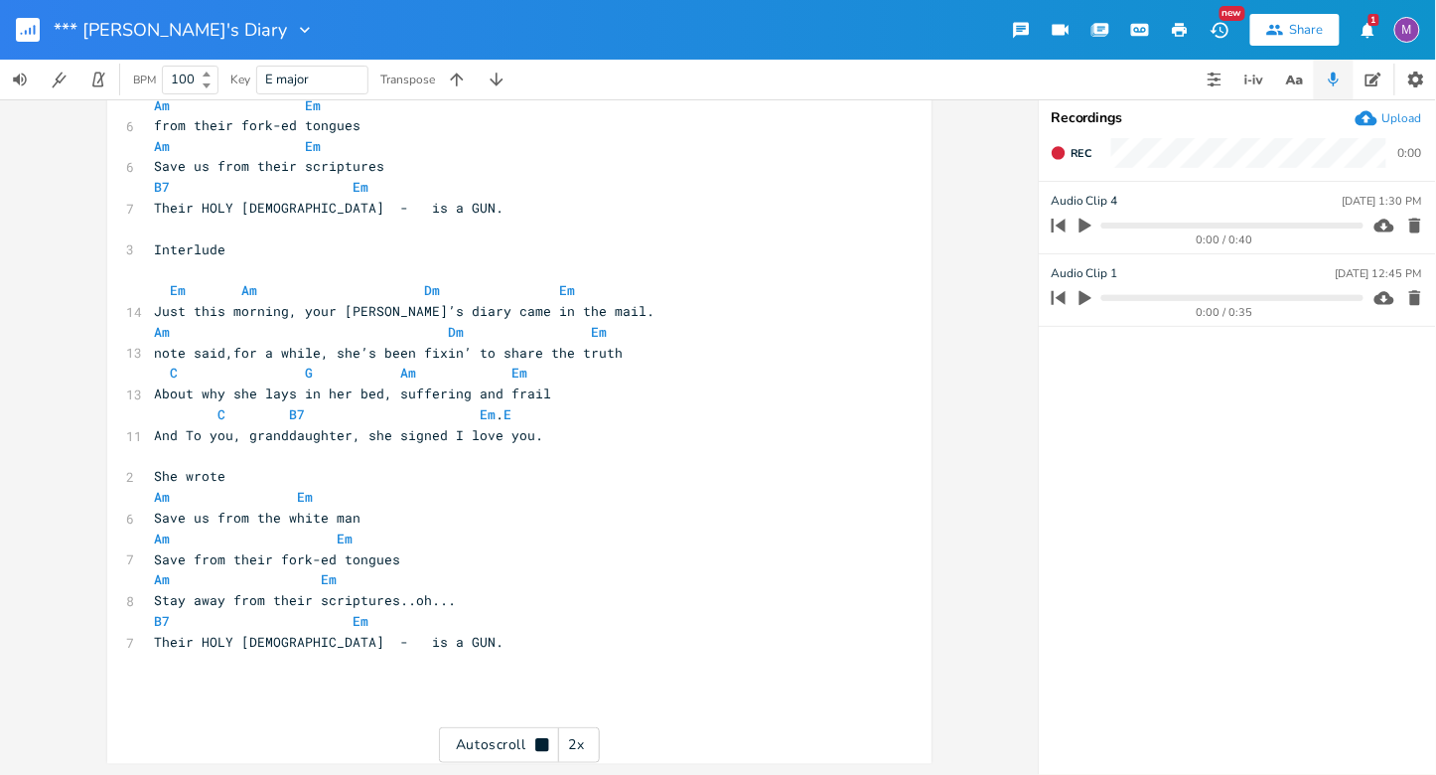
scroll to position [1065, 0]
click at [19, 38] on rect "button" at bounding box center [28, 30] width 24 height 24
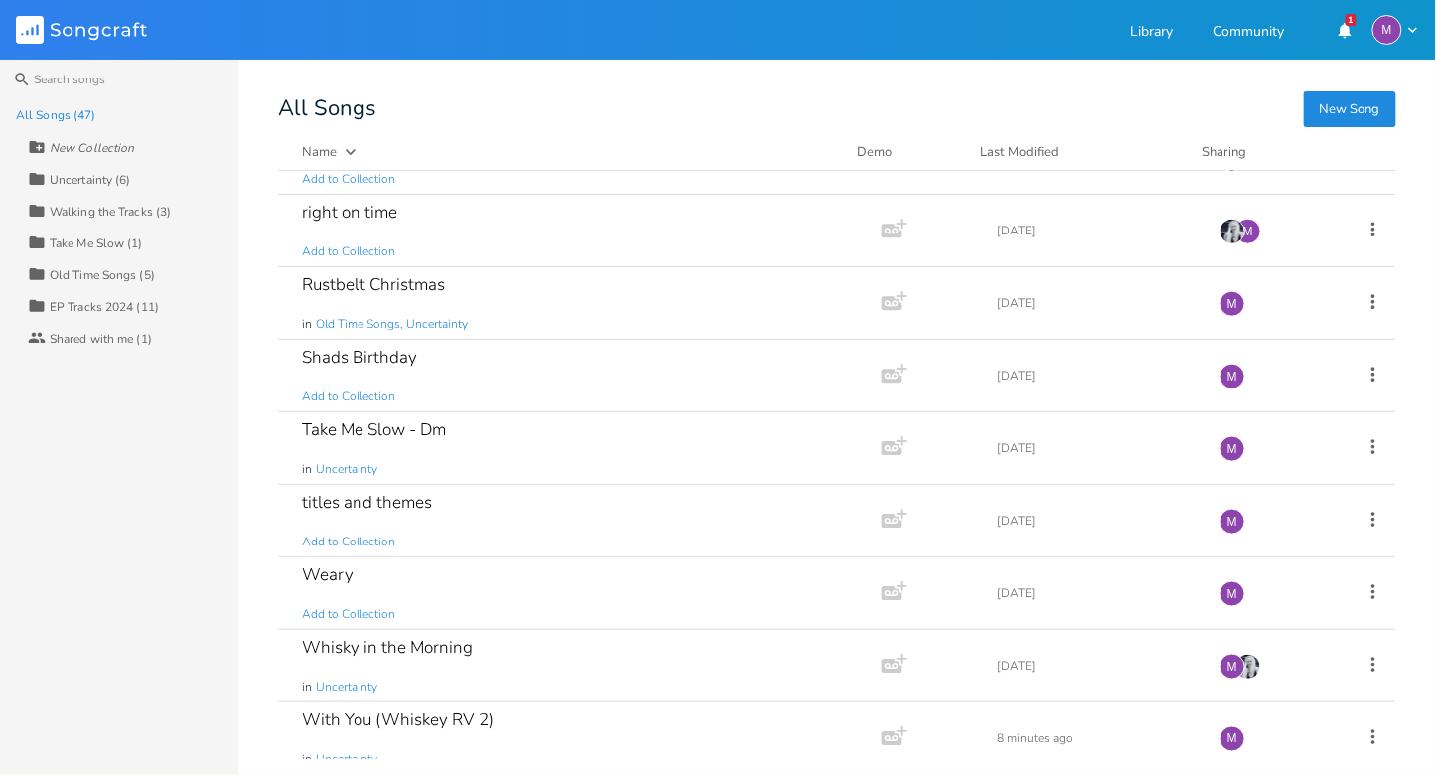
scroll to position [2744, 0]
